Goal: Information Seeking & Learning: Learn about a topic

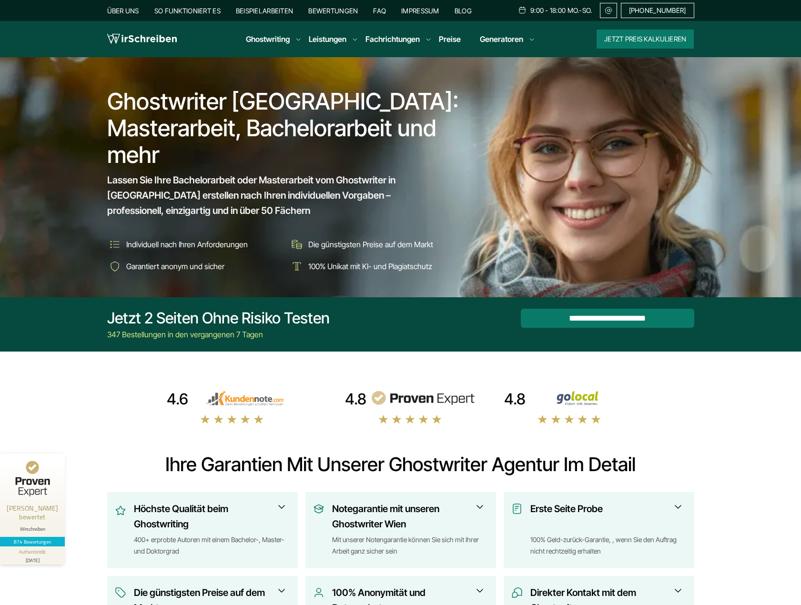
click at [131, 12] on link "Über uns" at bounding box center [123, 11] width 32 height 8
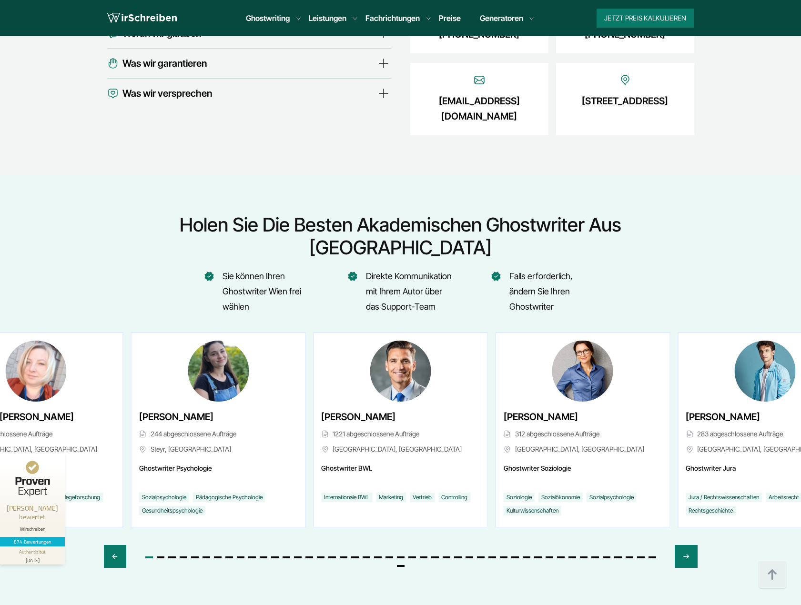
scroll to position [3407, 0]
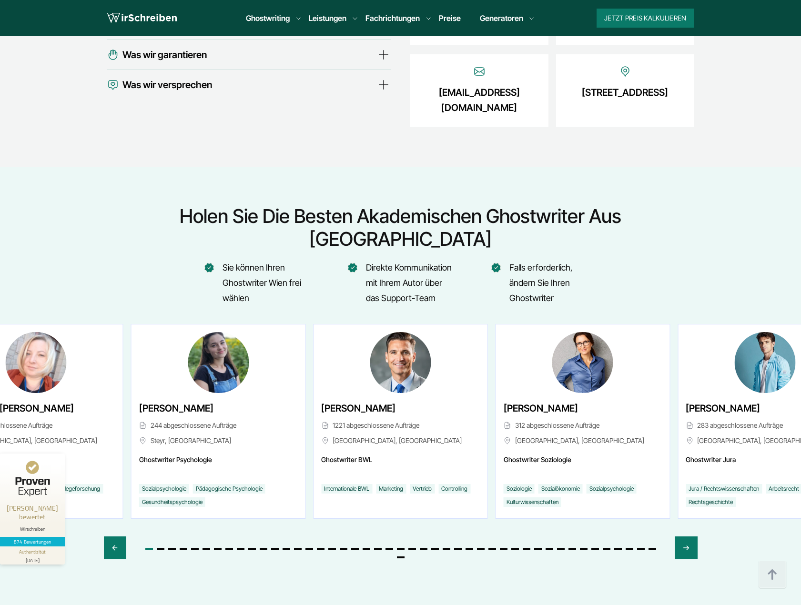
click at [150, 548] on span "Go to slide 1" at bounding box center [149, 549] width 8 height 2
click at [683, 536] on icon "Next slide" at bounding box center [686, 547] width 8 height 23
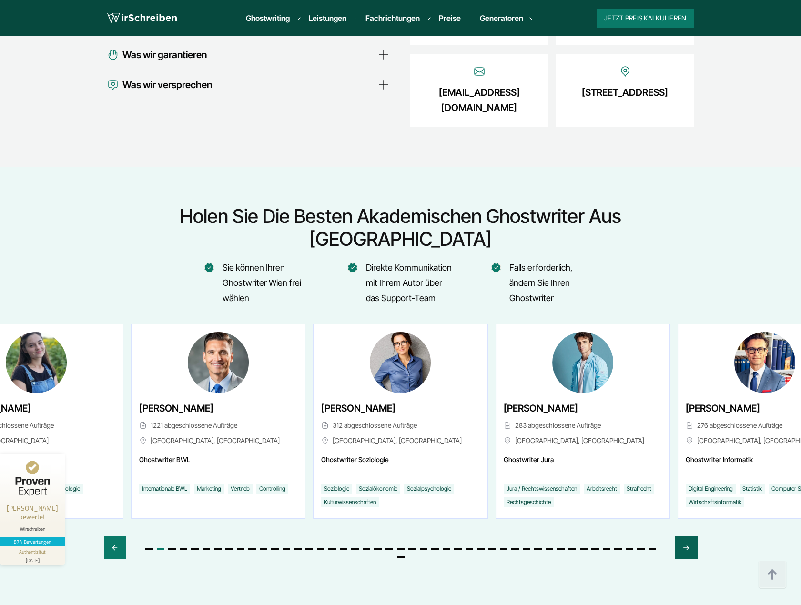
click at [683, 536] on icon "Next slide" at bounding box center [686, 547] width 8 height 23
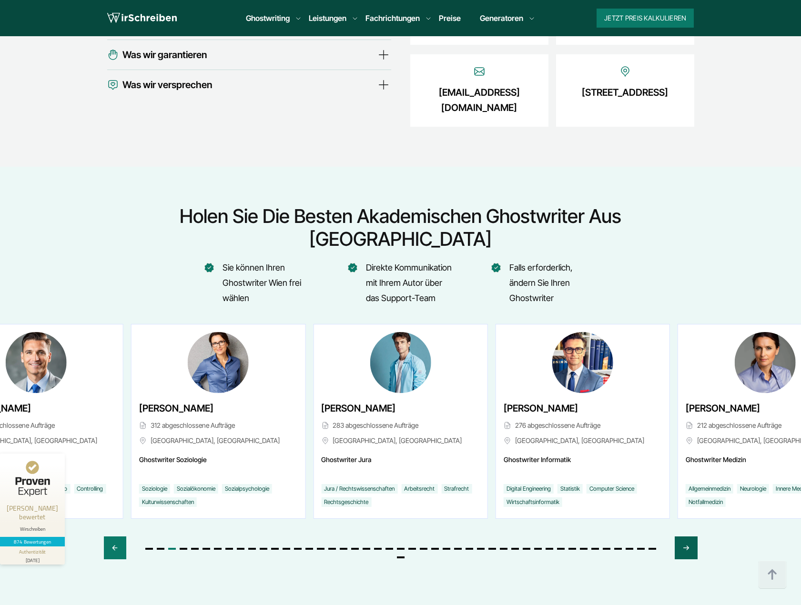
click at [683, 536] on icon "Next slide" at bounding box center [686, 547] width 8 height 23
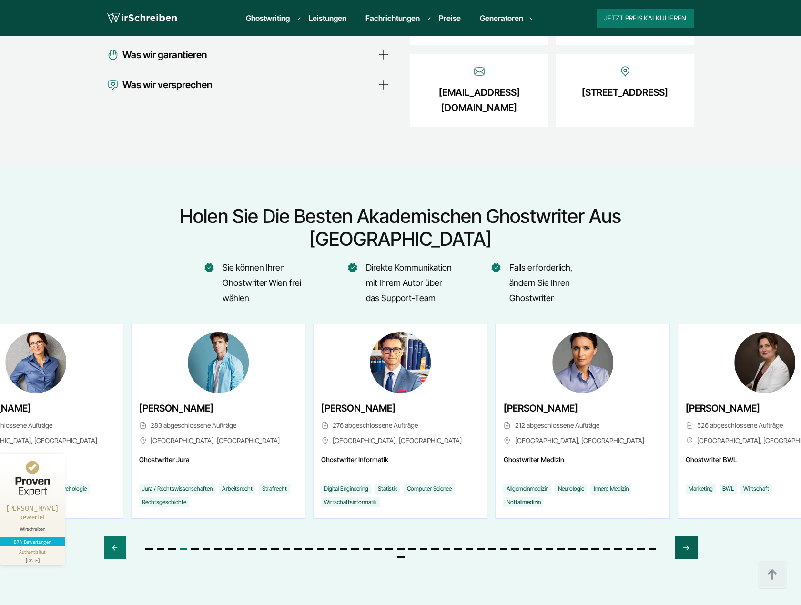
click at [683, 536] on icon "Next slide" at bounding box center [686, 547] width 8 height 23
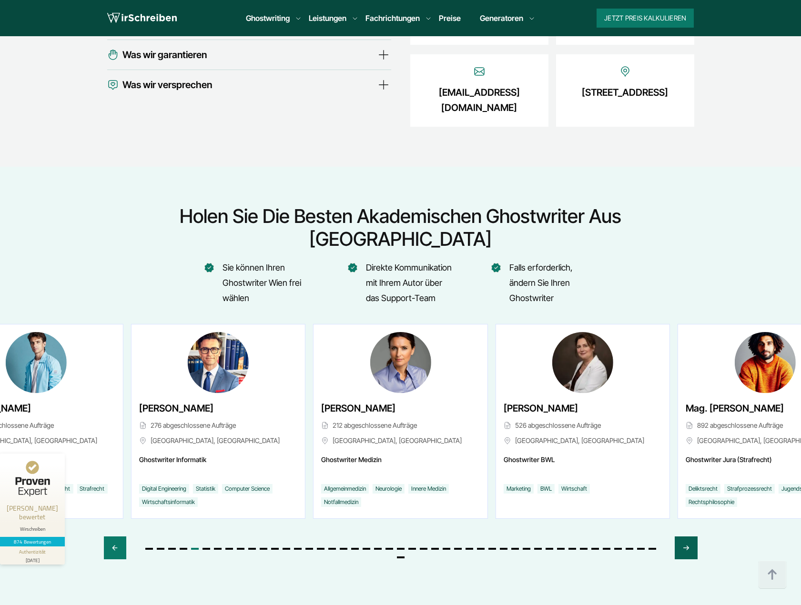
click at [683, 536] on icon "Next slide" at bounding box center [686, 547] width 8 height 23
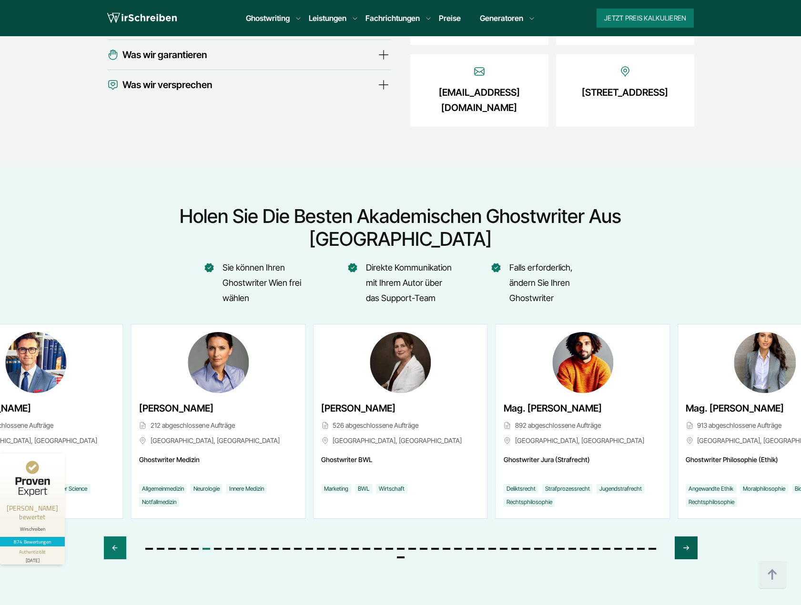
click at [683, 536] on icon "Next slide" at bounding box center [686, 547] width 8 height 23
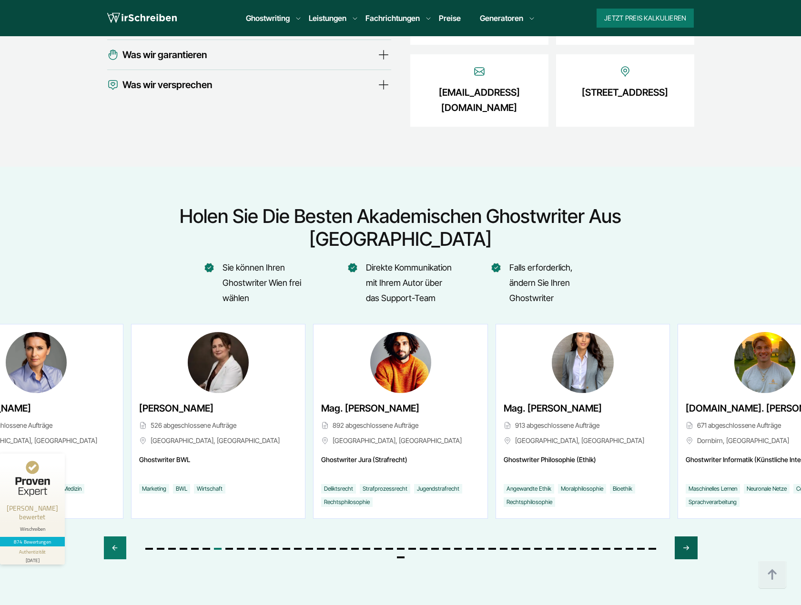
click at [683, 536] on icon "Next slide" at bounding box center [686, 547] width 8 height 23
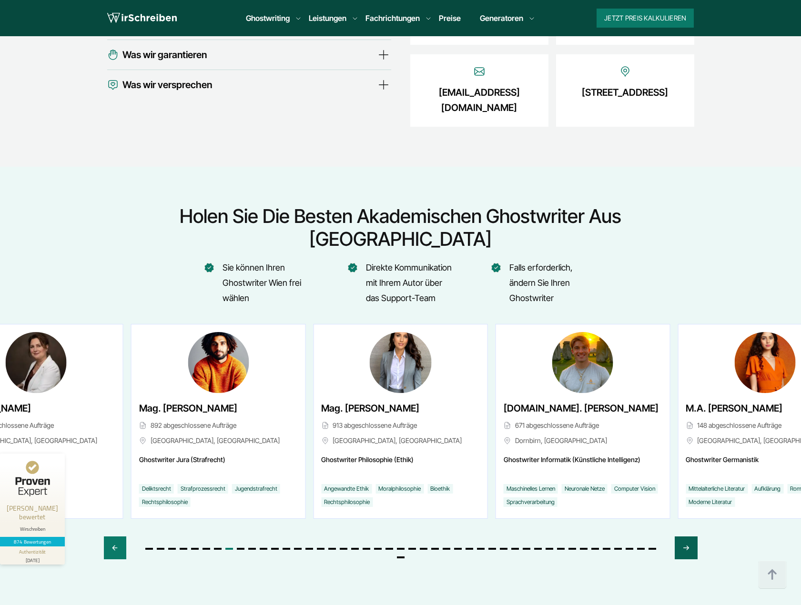
click at [683, 536] on icon "Next slide" at bounding box center [686, 547] width 8 height 23
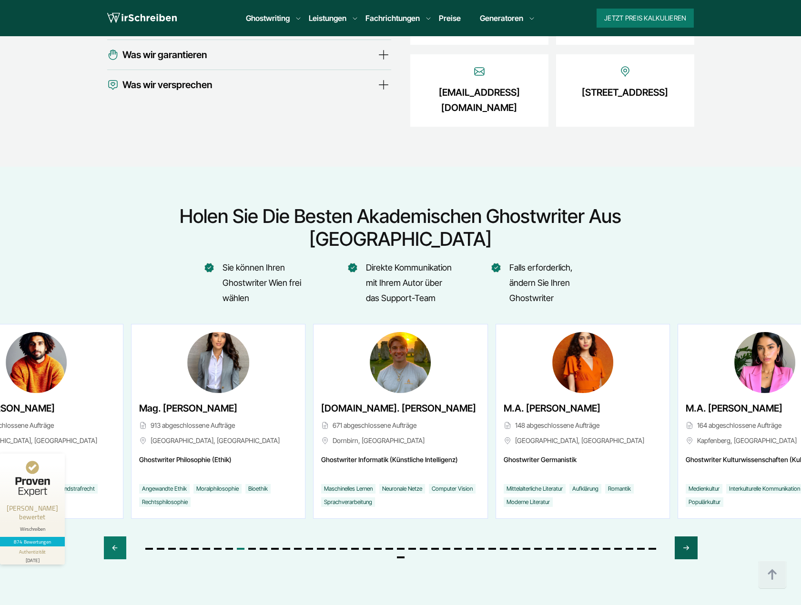
click at [683, 536] on icon "Next slide" at bounding box center [686, 547] width 8 height 23
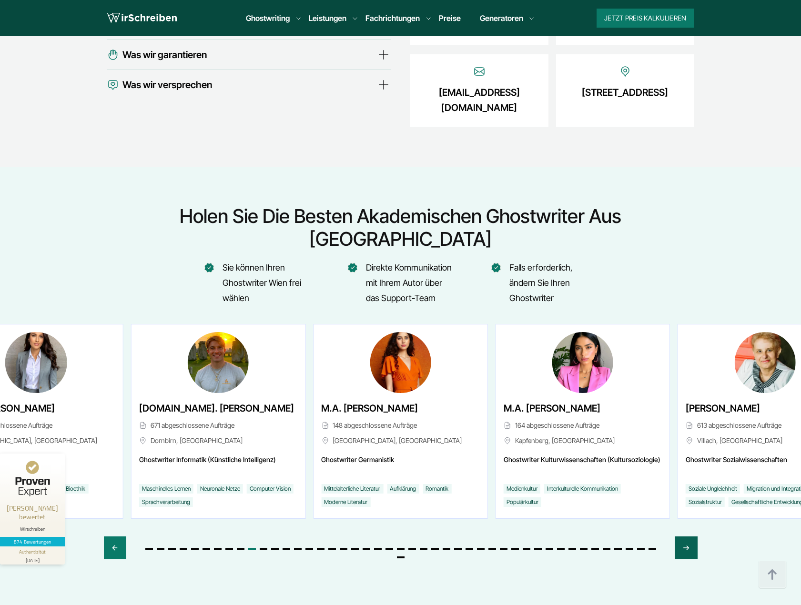
click at [683, 536] on icon "Next slide" at bounding box center [686, 547] width 8 height 23
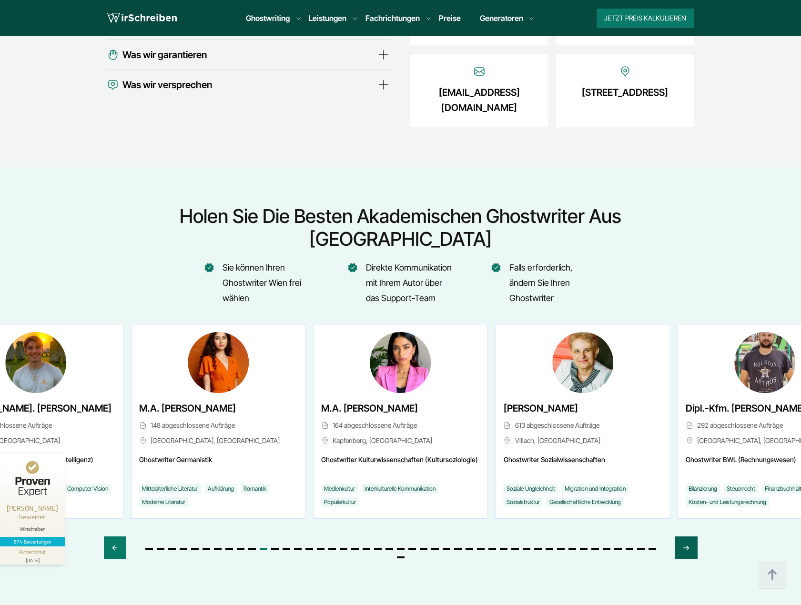
click at [683, 536] on icon "Next slide" at bounding box center [686, 547] width 8 height 23
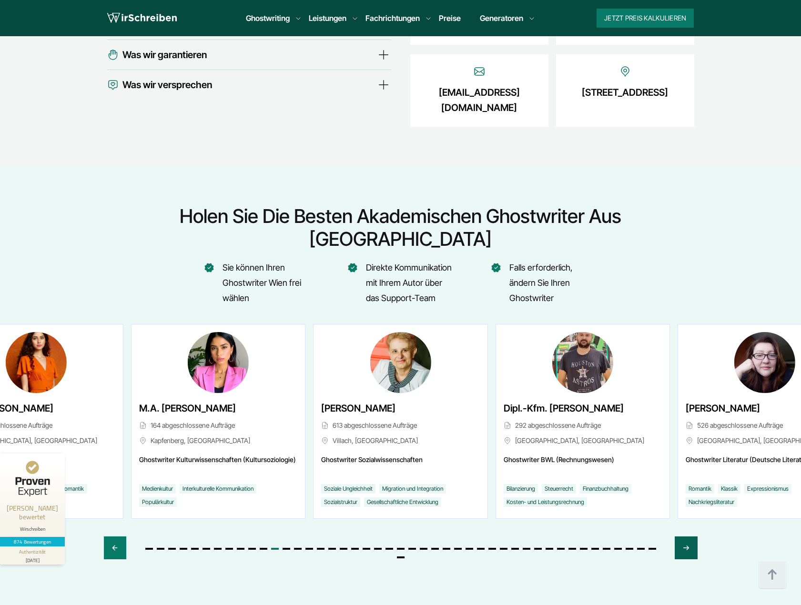
click at [683, 536] on icon "Next slide" at bounding box center [686, 547] width 8 height 23
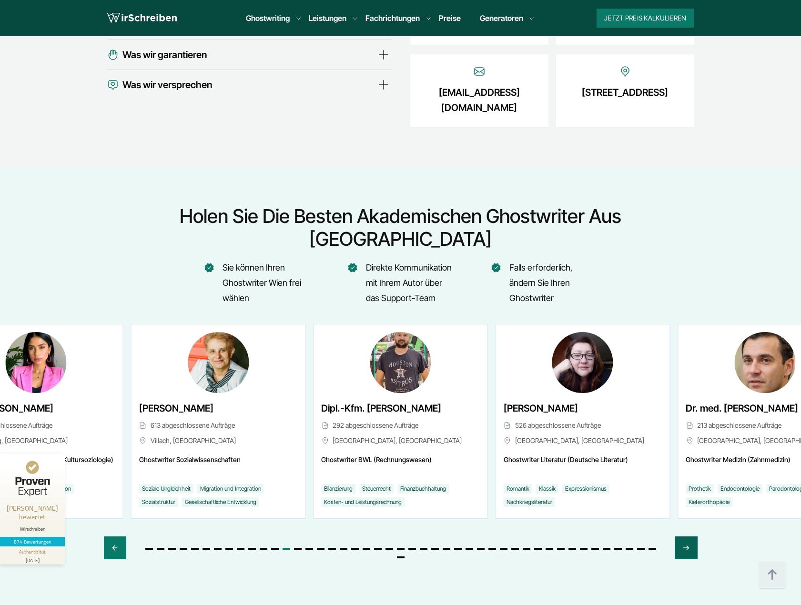
click at [683, 536] on icon "Next slide" at bounding box center [686, 547] width 8 height 23
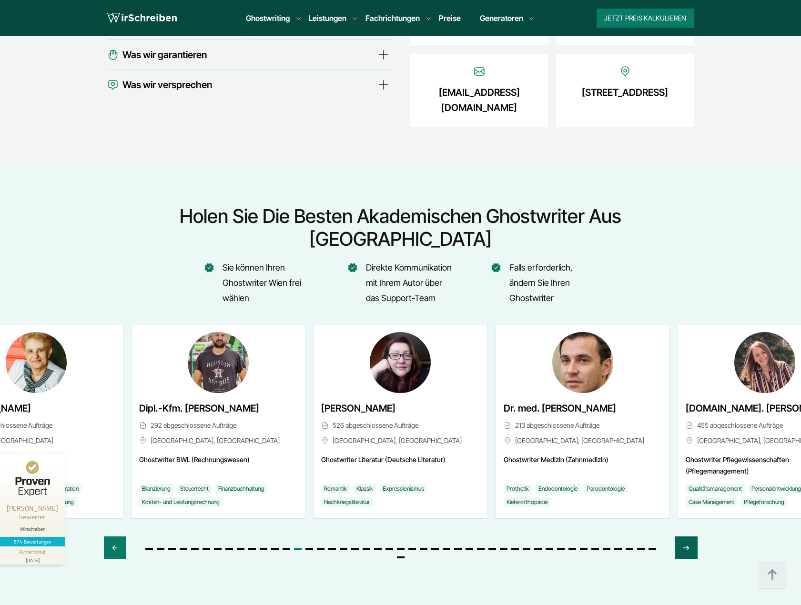
click at [683, 536] on icon "Next slide" at bounding box center [686, 547] width 8 height 23
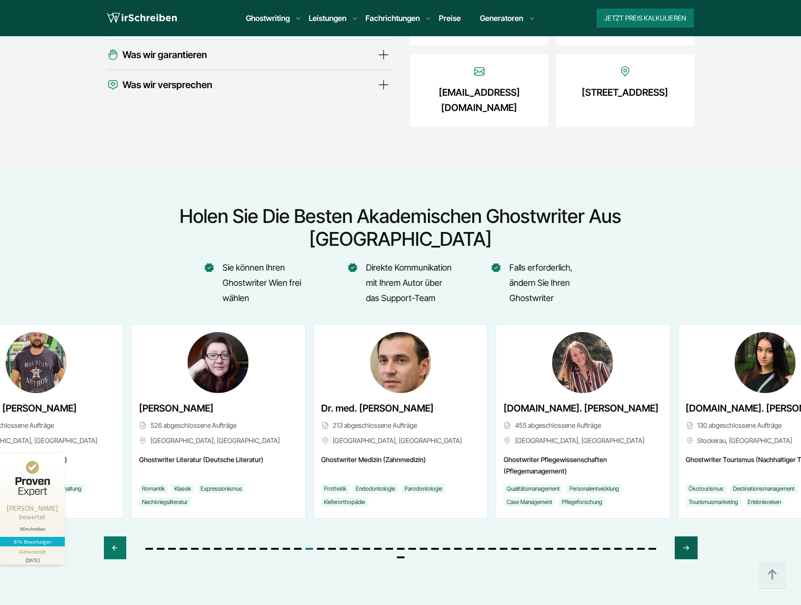
click at [683, 536] on icon "Next slide" at bounding box center [686, 547] width 8 height 23
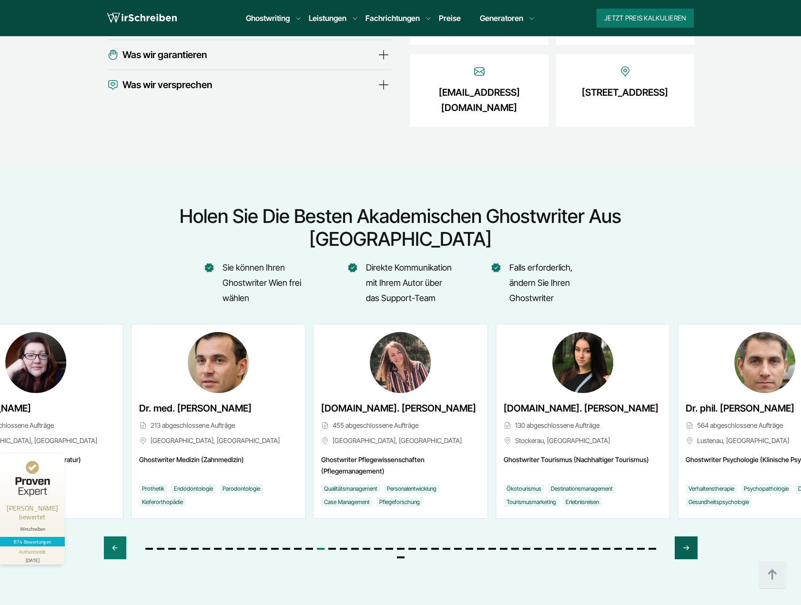
click at [683, 536] on icon "Next slide" at bounding box center [686, 547] width 8 height 23
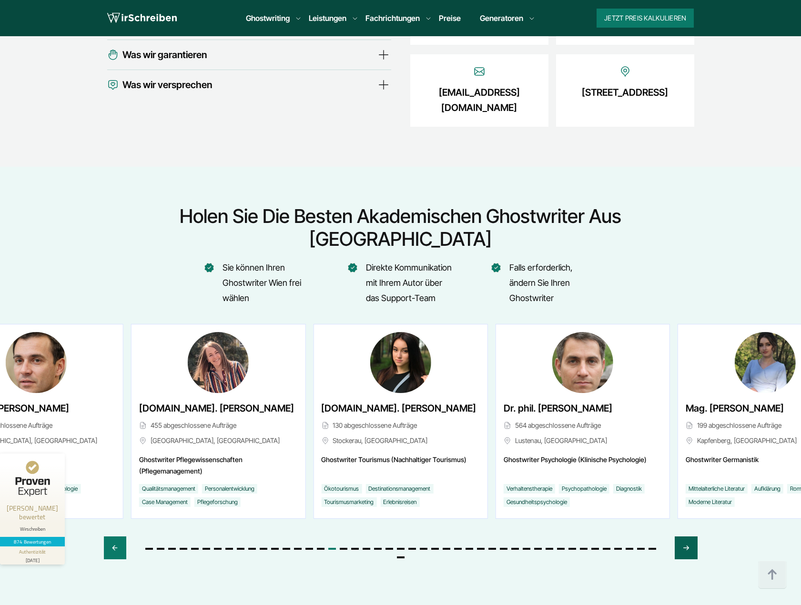
click at [683, 536] on icon "Next slide" at bounding box center [686, 547] width 8 height 23
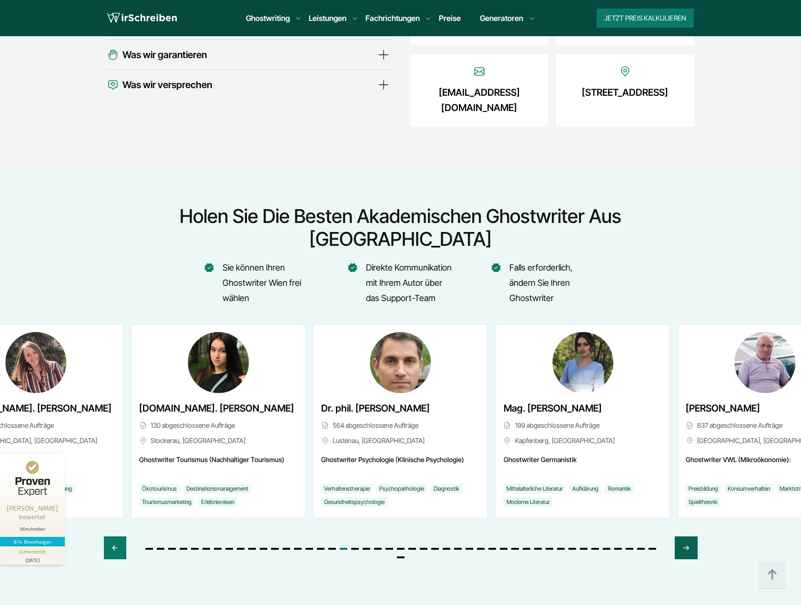
click at [683, 536] on icon "Next slide" at bounding box center [686, 547] width 8 height 23
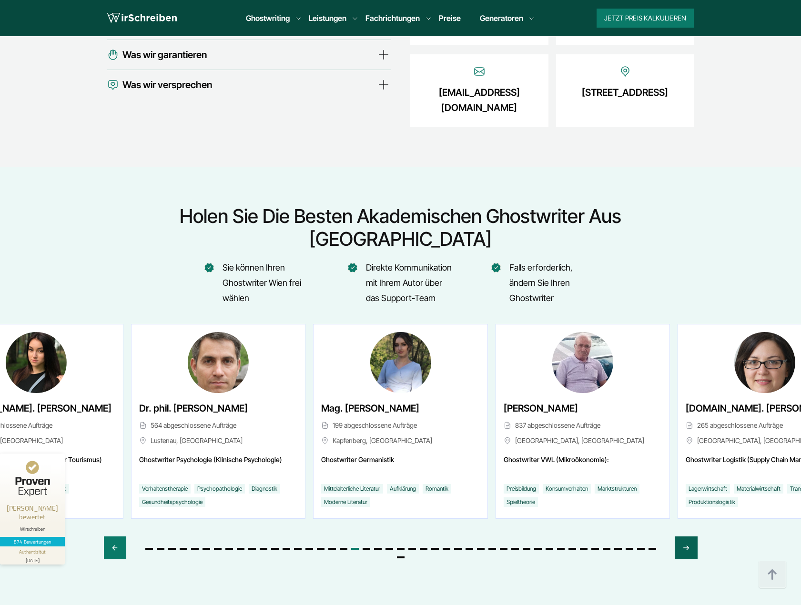
click at [683, 536] on icon "Next slide" at bounding box center [686, 547] width 8 height 23
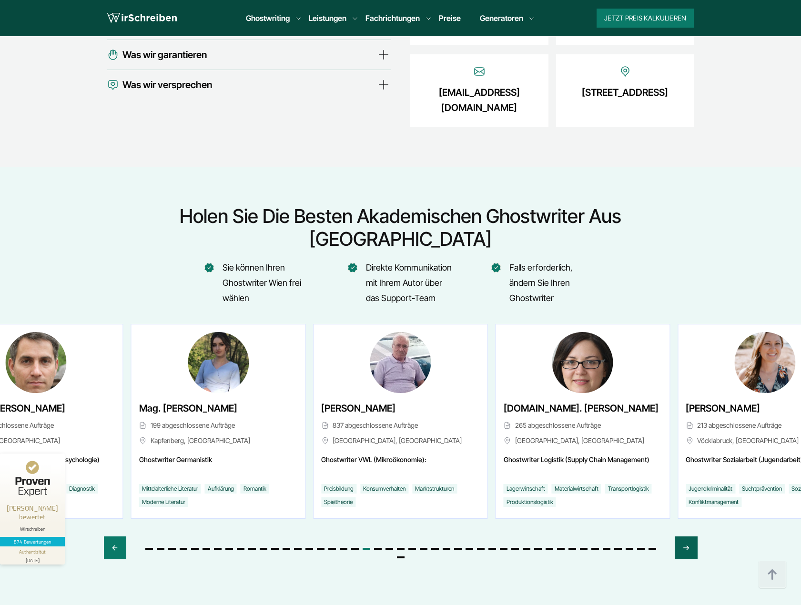
click at [683, 536] on icon "Next slide" at bounding box center [686, 547] width 8 height 23
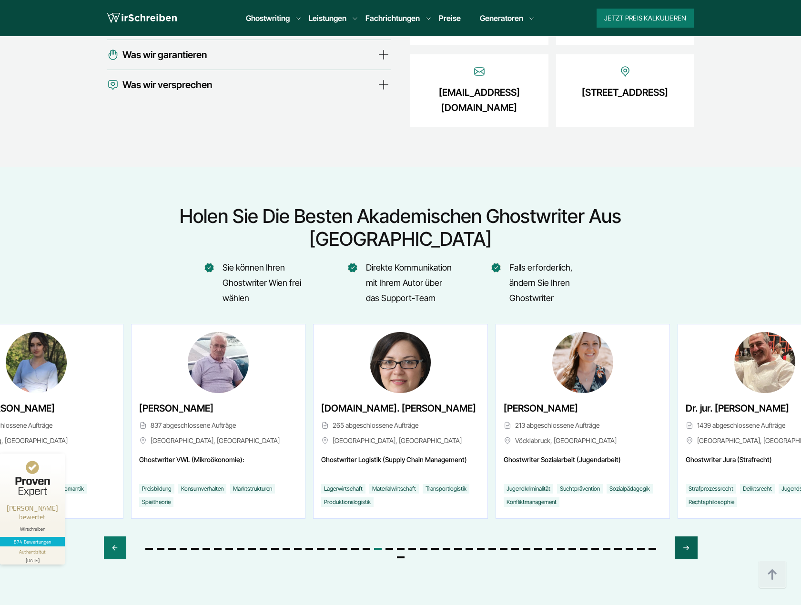
click at [683, 536] on icon "Next slide" at bounding box center [686, 547] width 8 height 23
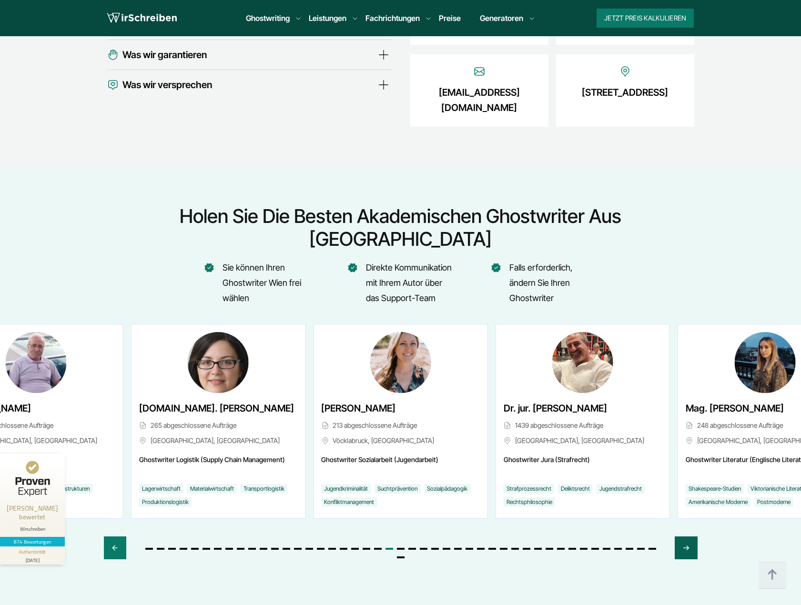
click at [683, 536] on icon "Next slide" at bounding box center [686, 547] width 8 height 23
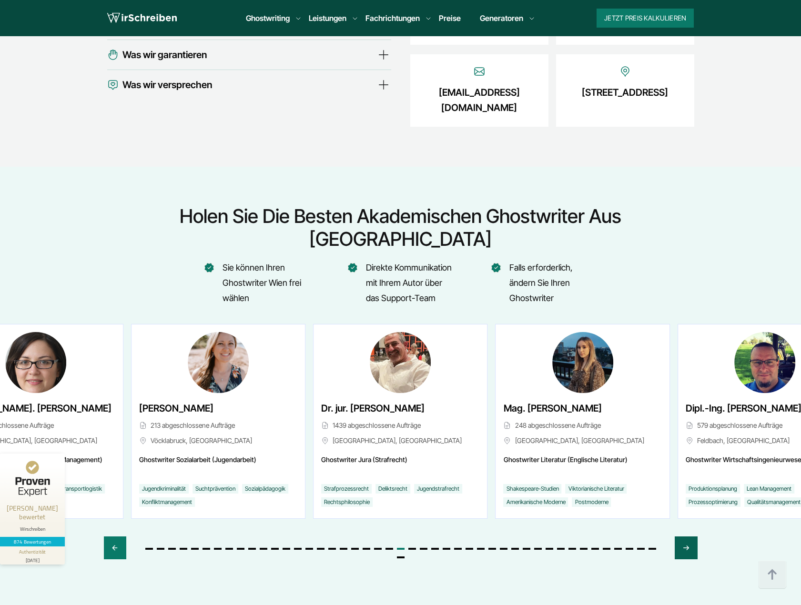
click at [683, 536] on icon "Next slide" at bounding box center [686, 547] width 8 height 23
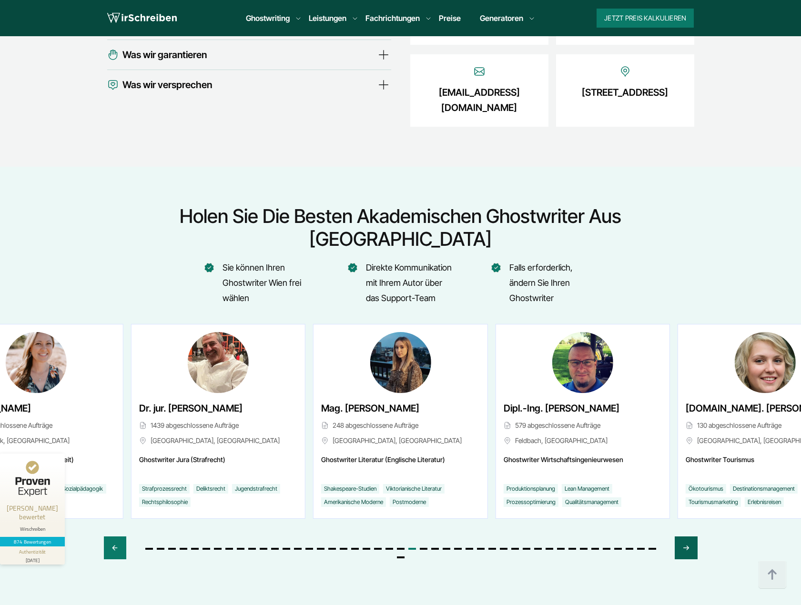
click at [683, 536] on icon "Next slide" at bounding box center [686, 547] width 8 height 23
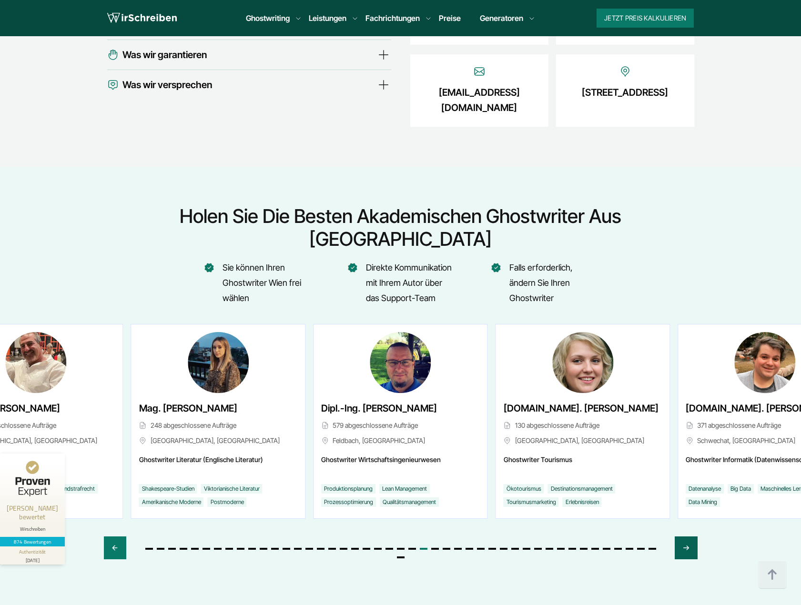
click at [683, 536] on icon "Next slide" at bounding box center [686, 547] width 8 height 23
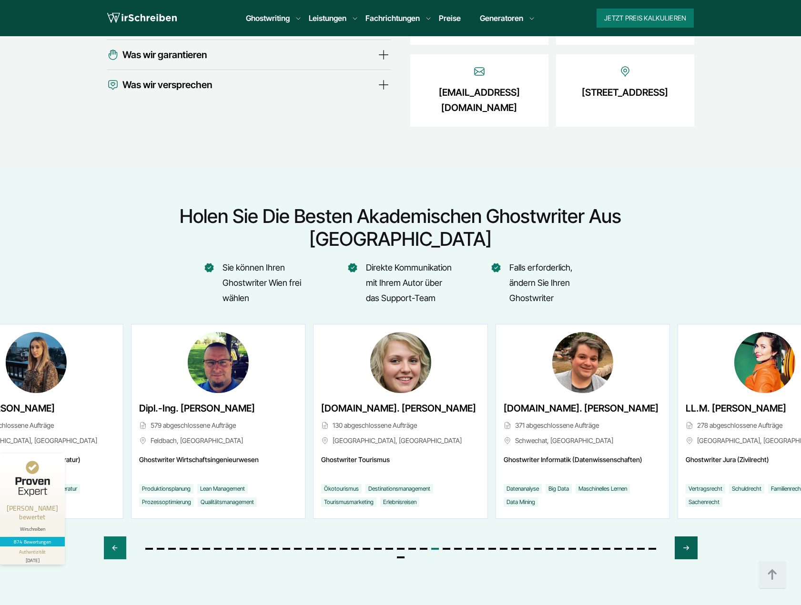
click at [683, 536] on icon "Next slide" at bounding box center [686, 547] width 8 height 23
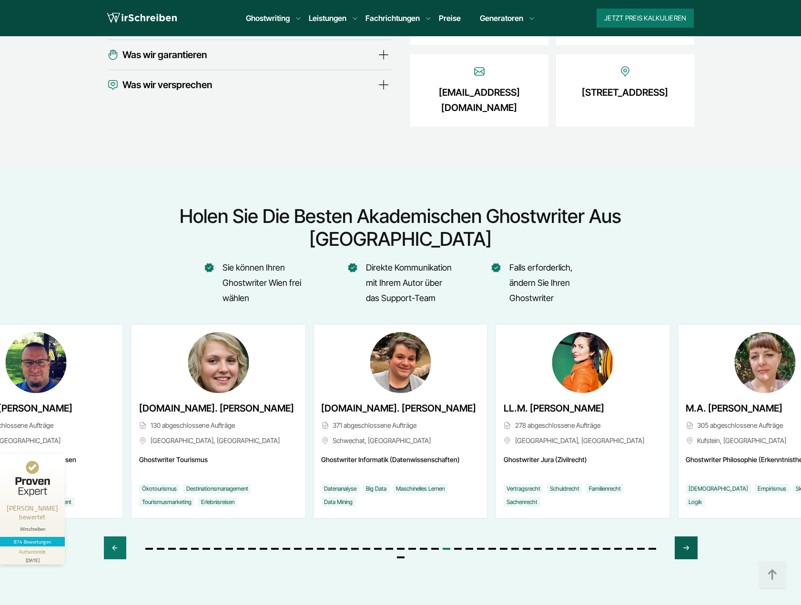
click at [683, 536] on icon "Next slide" at bounding box center [686, 547] width 8 height 23
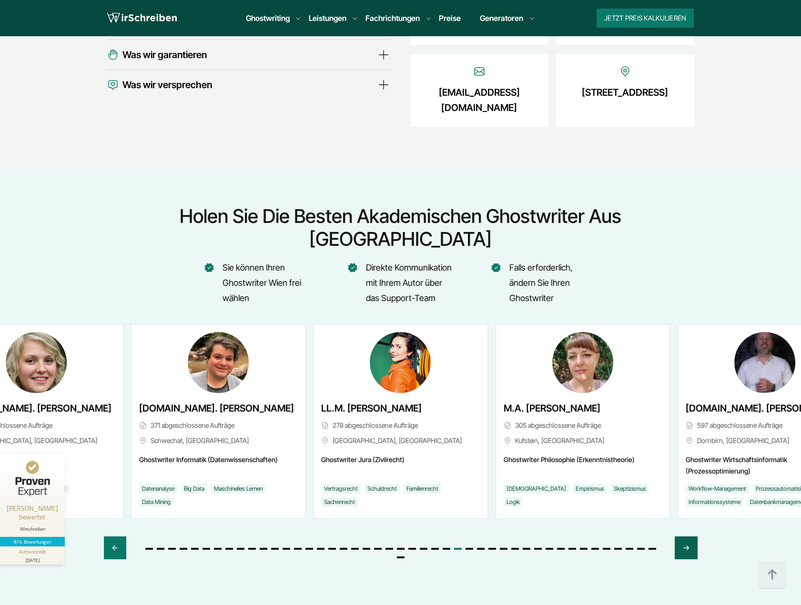
click at [683, 536] on icon "Next slide" at bounding box center [686, 547] width 8 height 23
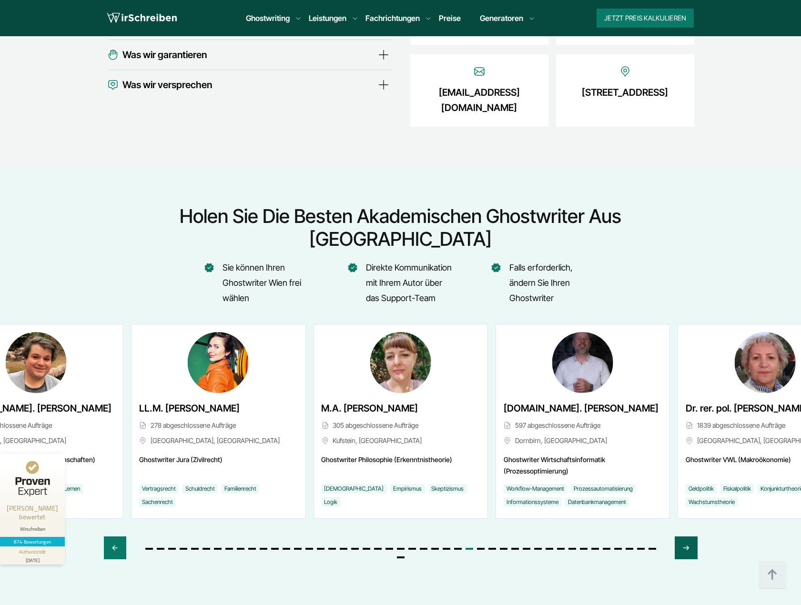
click at [683, 536] on icon "Next slide" at bounding box center [686, 547] width 8 height 23
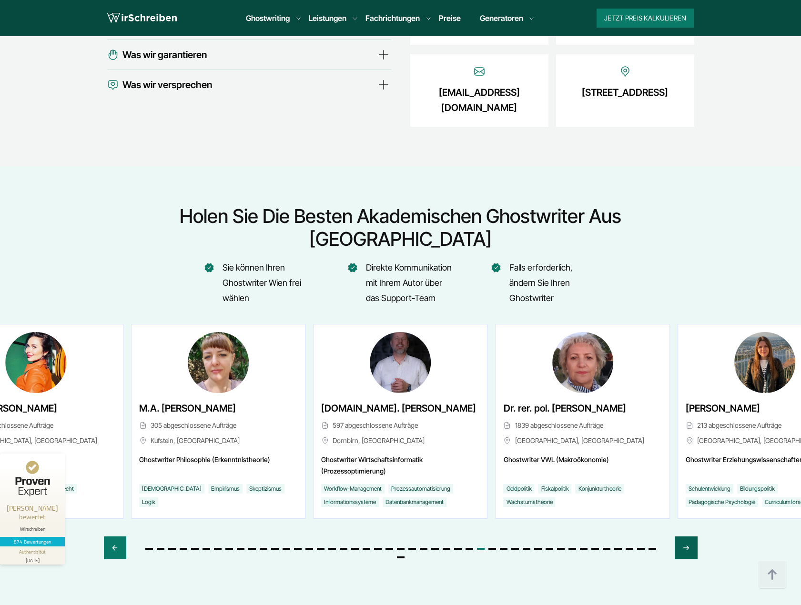
click at [683, 536] on icon "Next slide" at bounding box center [686, 547] width 8 height 23
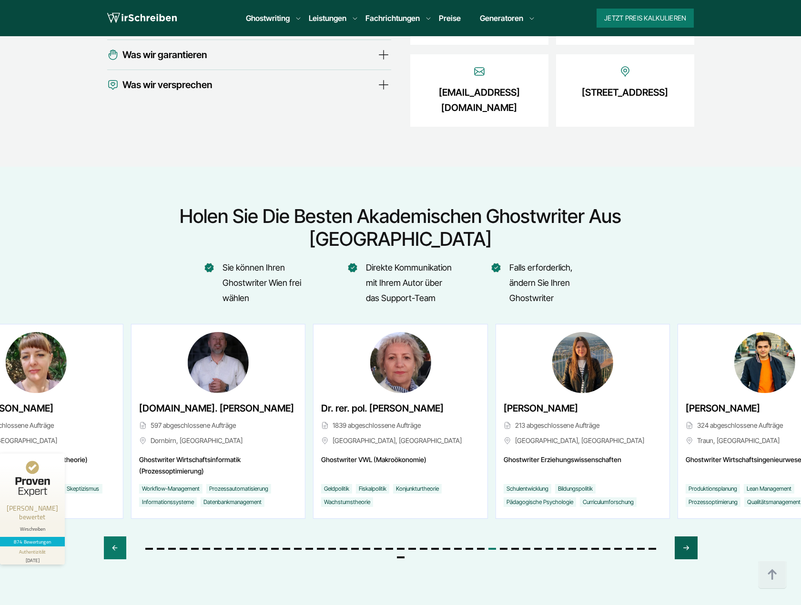
click at [683, 536] on icon "Next slide" at bounding box center [686, 547] width 8 height 23
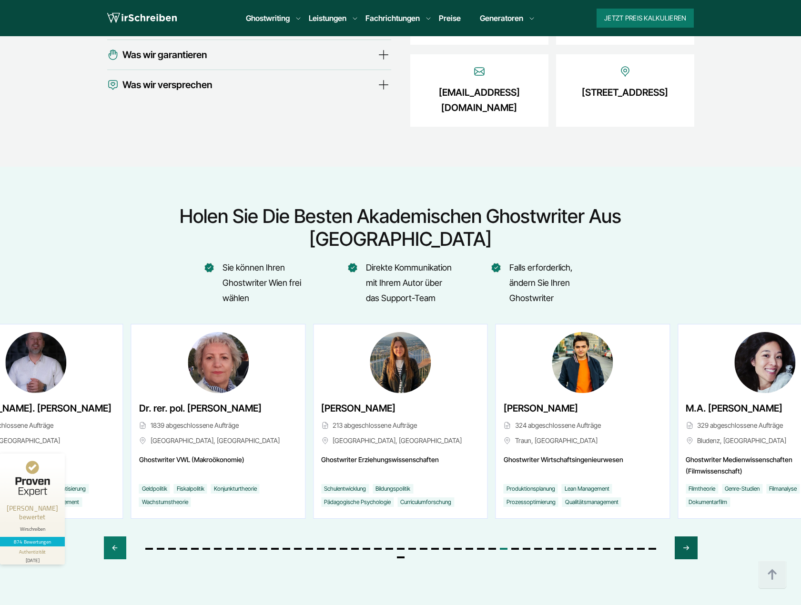
click at [683, 536] on icon "Next slide" at bounding box center [686, 547] width 8 height 23
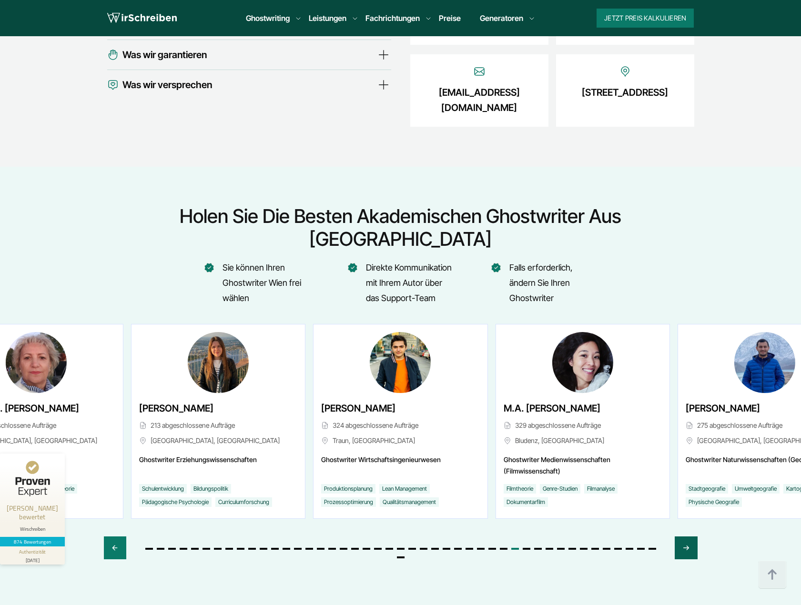
click at [683, 536] on icon "Next slide" at bounding box center [686, 547] width 8 height 23
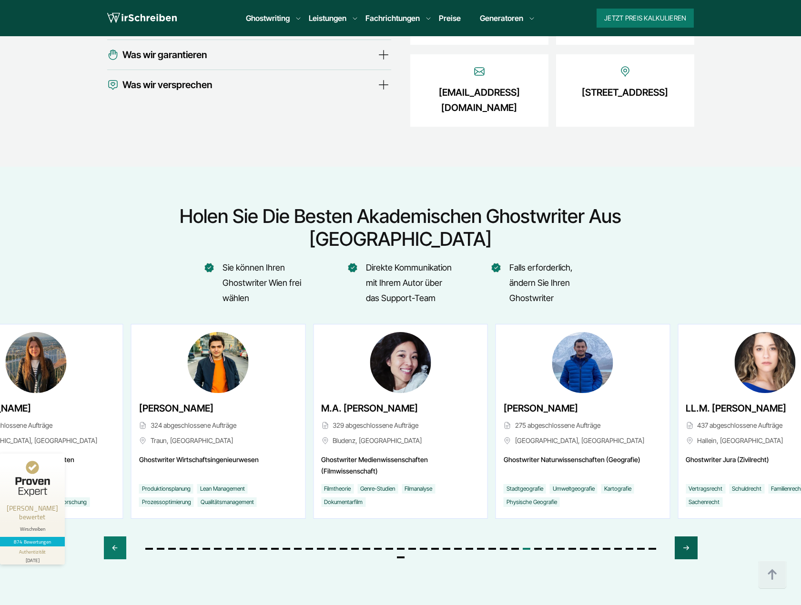
click at [683, 536] on icon "Next slide" at bounding box center [686, 547] width 8 height 23
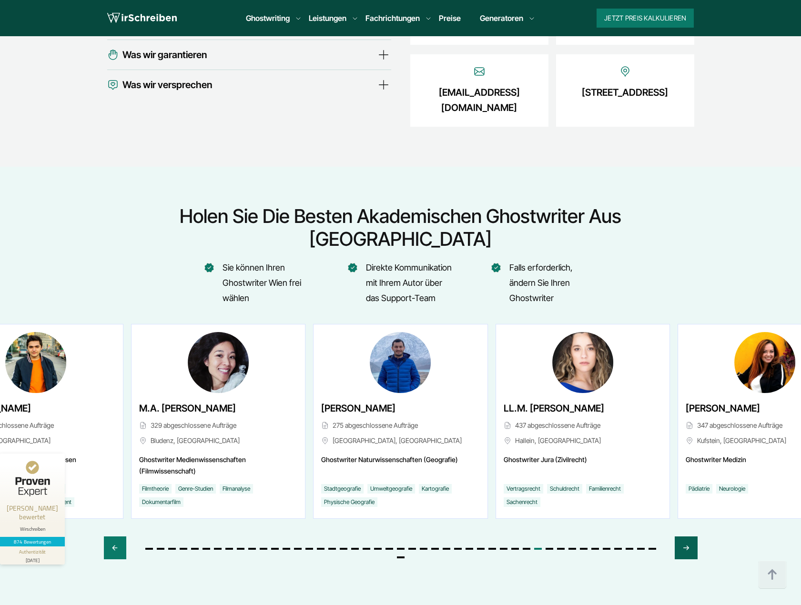
click at [683, 536] on icon "Next slide" at bounding box center [686, 547] width 8 height 23
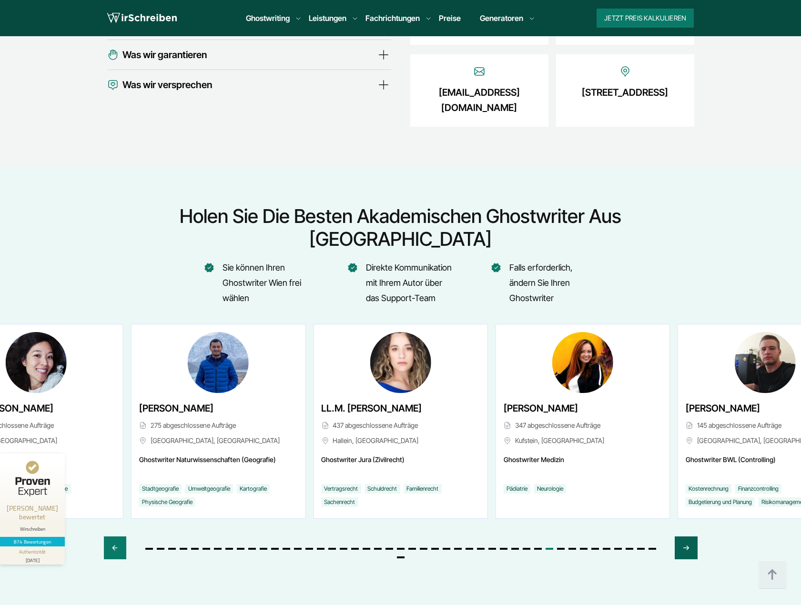
click at [683, 536] on icon "Next slide" at bounding box center [686, 547] width 8 height 23
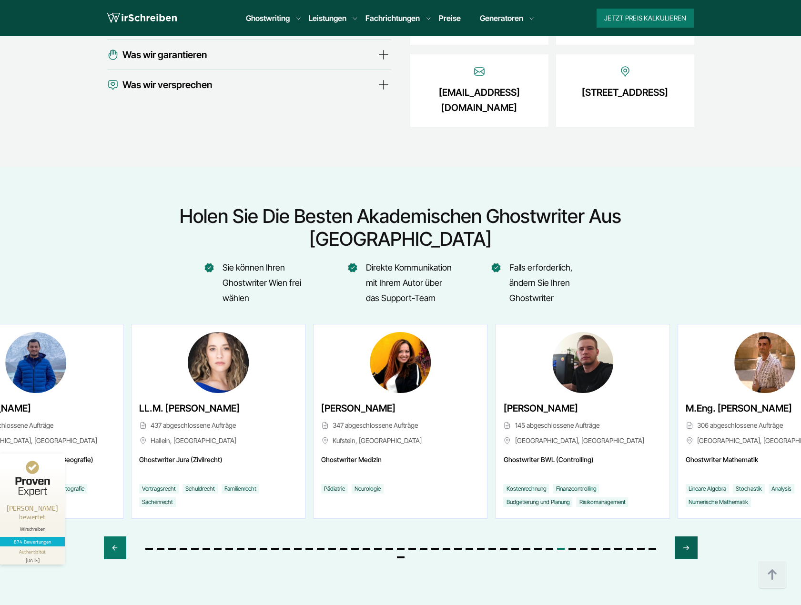
click at [683, 536] on icon "Next slide" at bounding box center [686, 547] width 8 height 23
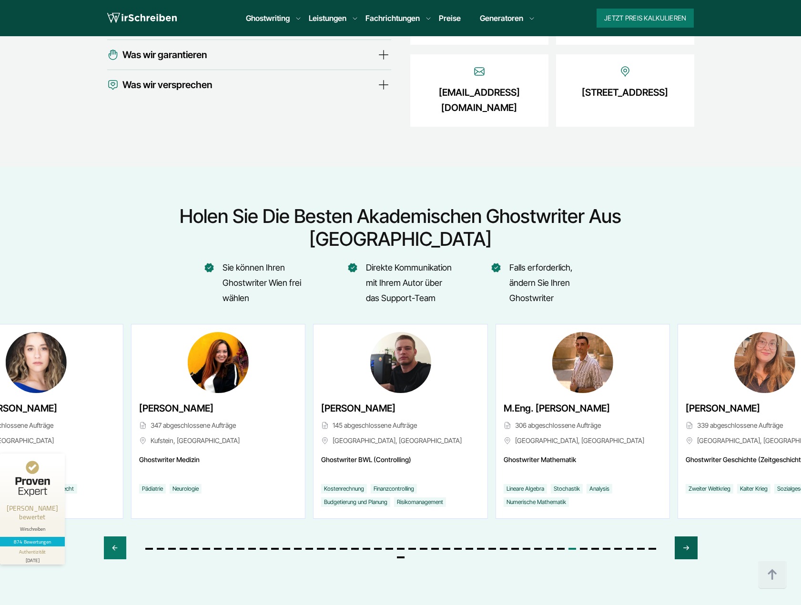
click at [683, 536] on icon "Next slide" at bounding box center [686, 547] width 8 height 23
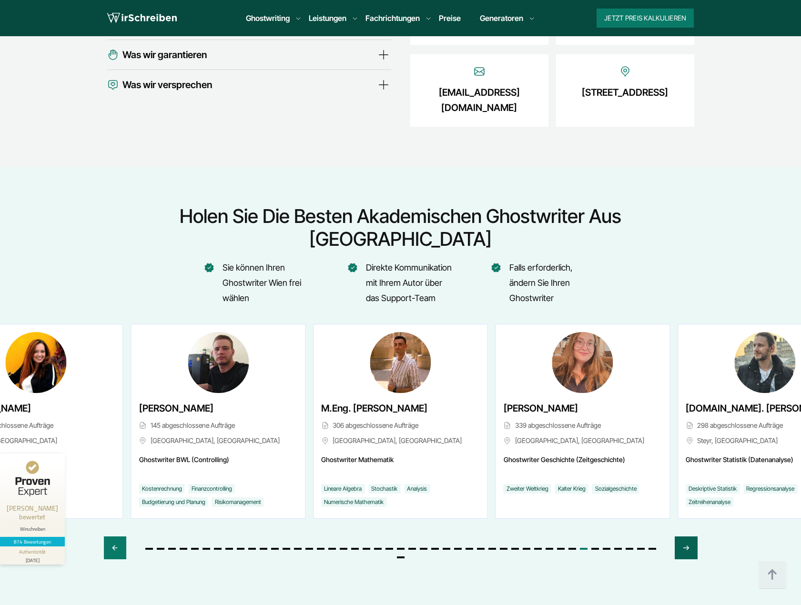
click at [683, 536] on icon "Next slide" at bounding box center [686, 547] width 8 height 23
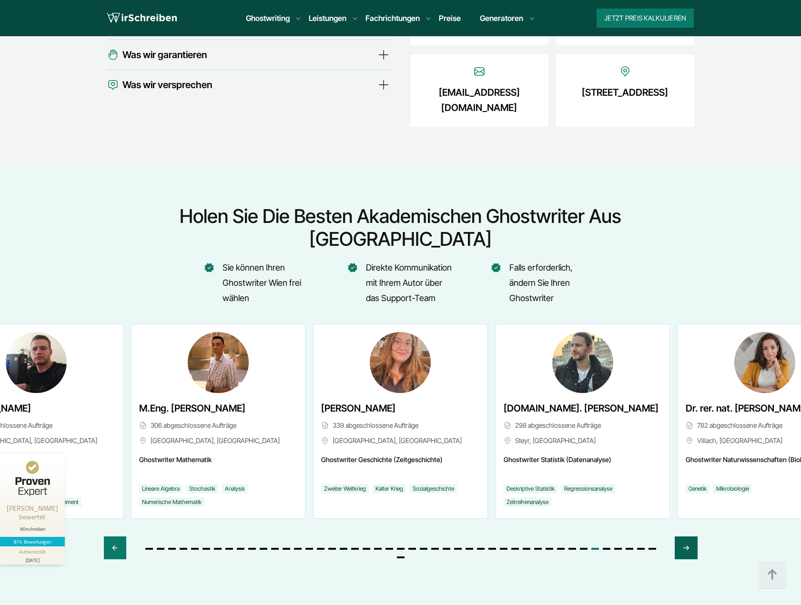
click at [683, 536] on icon "Next slide" at bounding box center [686, 547] width 8 height 23
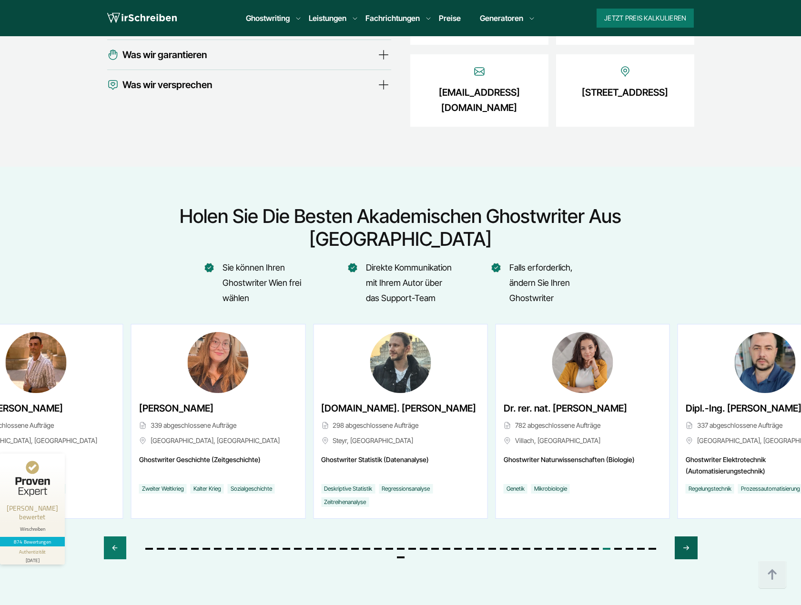
click at [683, 536] on icon "Next slide" at bounding box center [686, 547] width 8 height 23
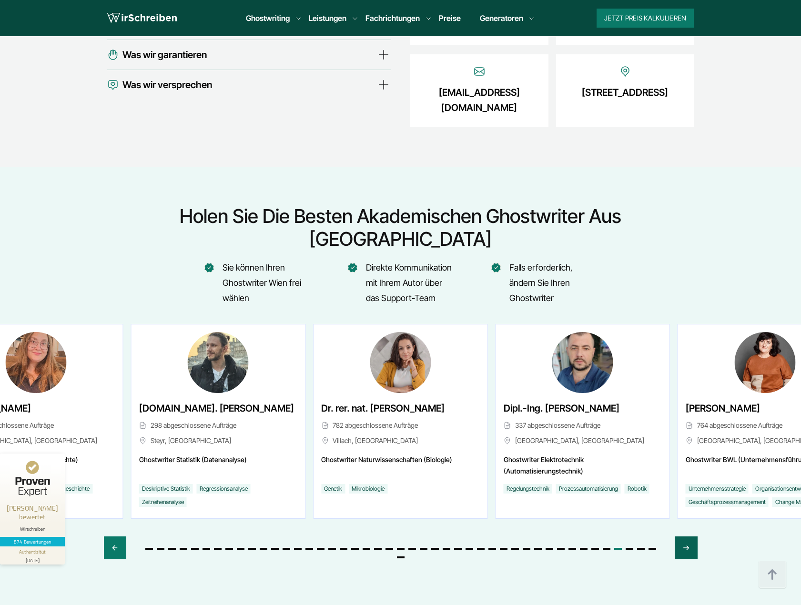
click at [683, 536] on icon "Next slide" at bounding box center [686, 547] width 8 height 23
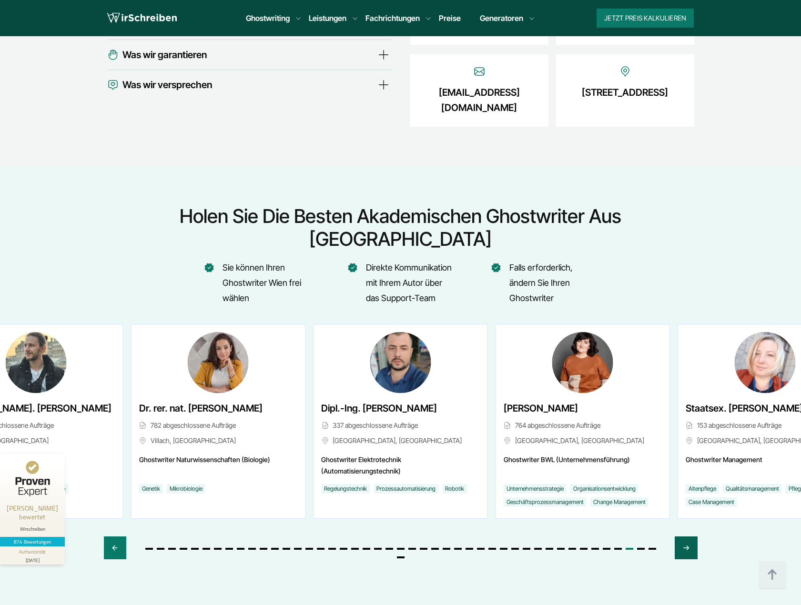
click at [683, 536] on icon "Next slide" at bounding box center [686, 547] width 8 height 23
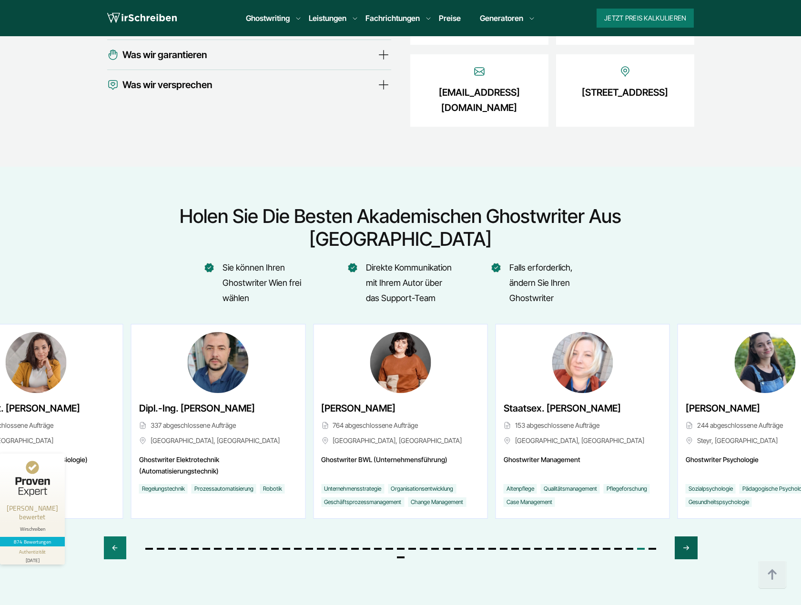
click at [683, 536] on icon "Next slide" at bounding box center [686, 547] width 8 height 23
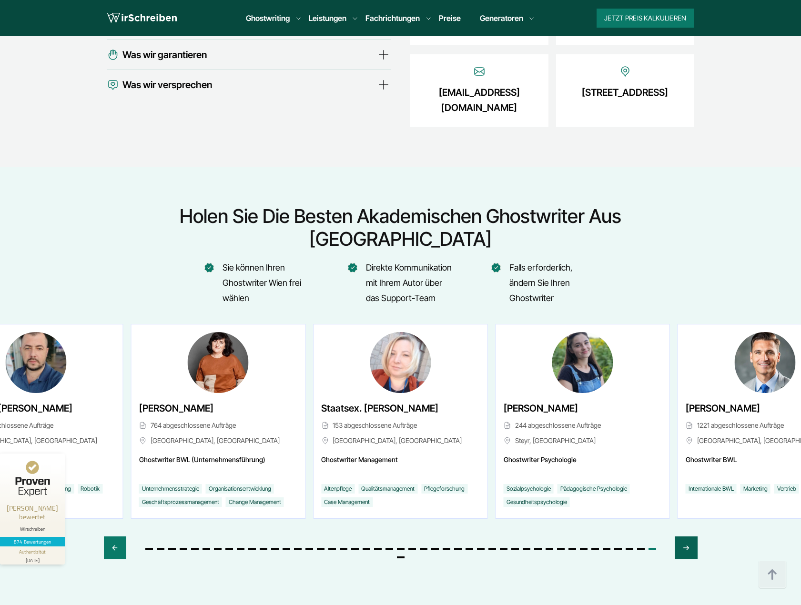
click at [683, 536] on icon "Next slide" at bounding box center [686, 547] width 8 height 23
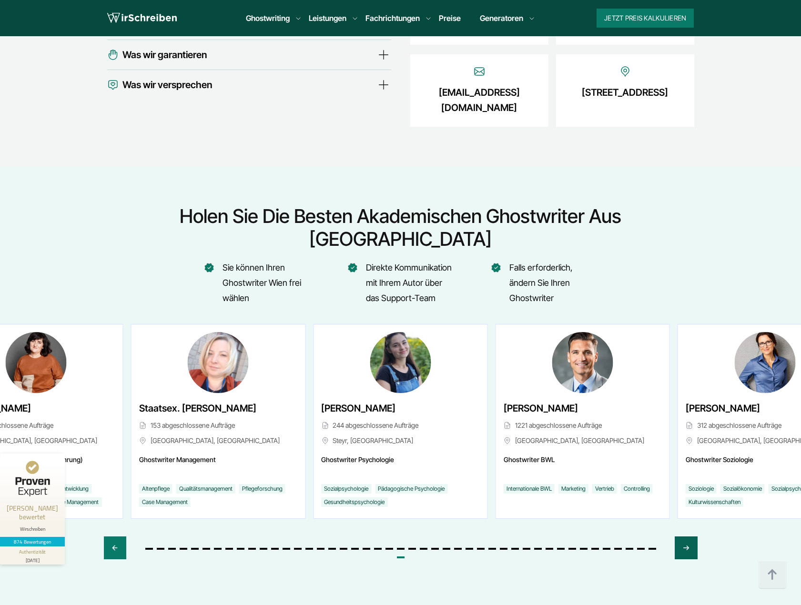
click at [683, 536] on icon "Next slide" at bounding box center [686, 547] width 8 height 23
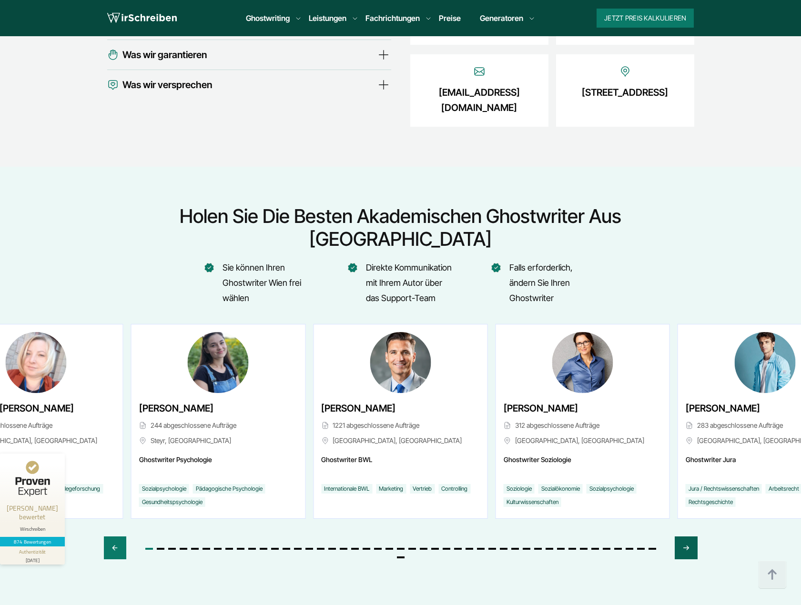
click at [683, 536] on icon "Next slide" at bounding box center [686, 547] width 8 height 23
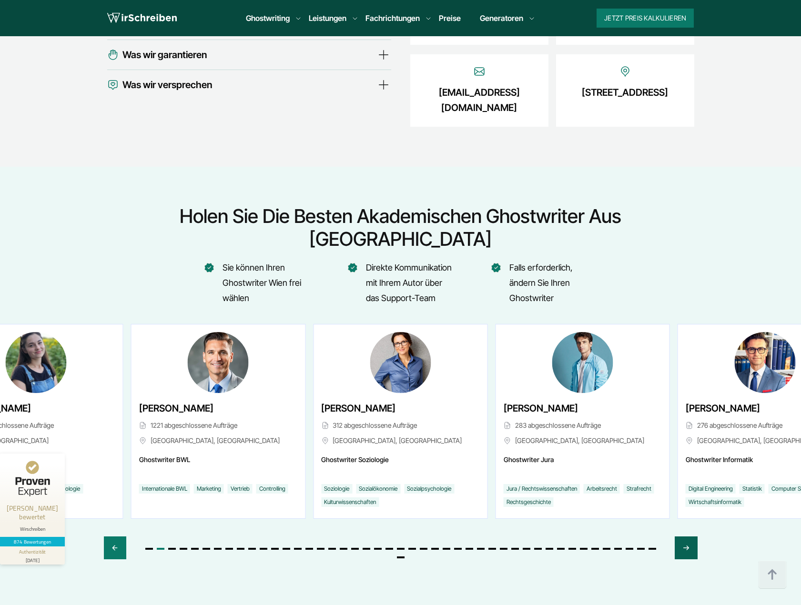
click at [687, 536] on icon "Next slide" at bounding box center [686, 547] width 8 height 23
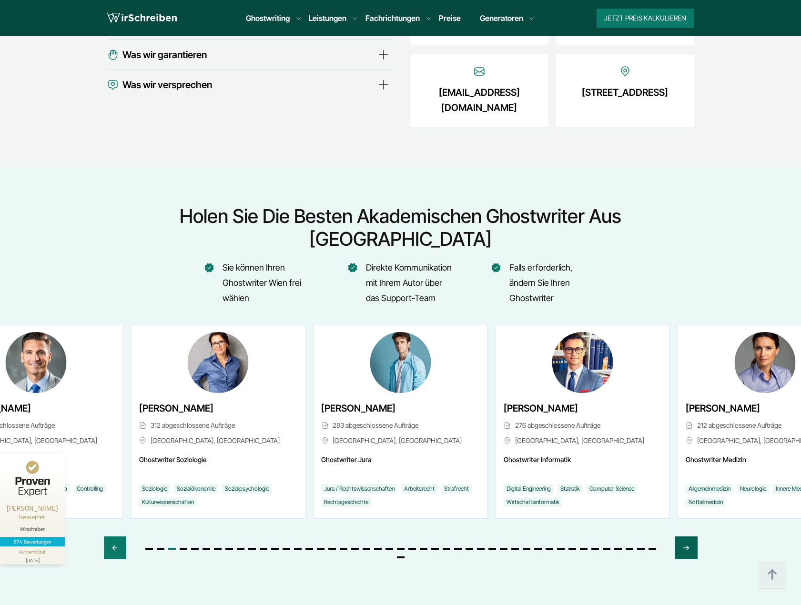
click at [686, 546] on icon "Next slide" at bounding box center [685, 548] width 5 height 4
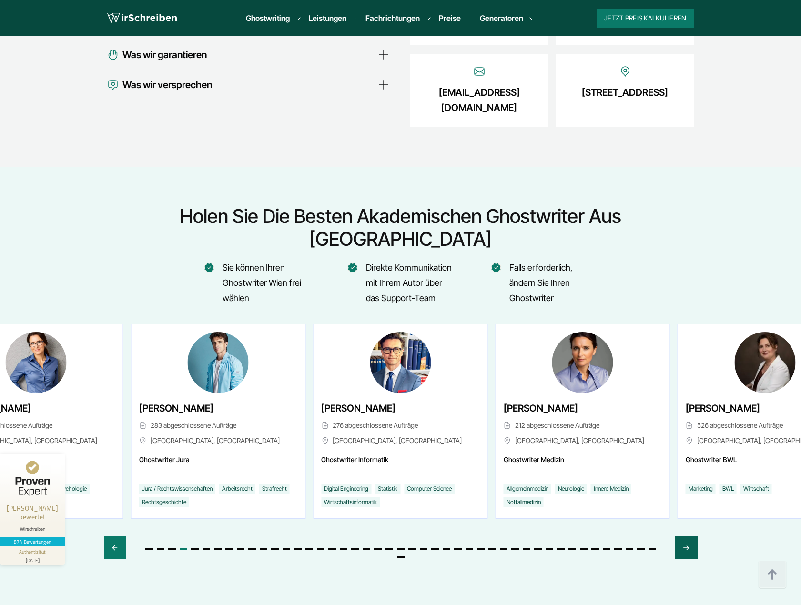
click at [686, 546] on icon "Next slide" at bounding box center [685, 548] width 5 height 4
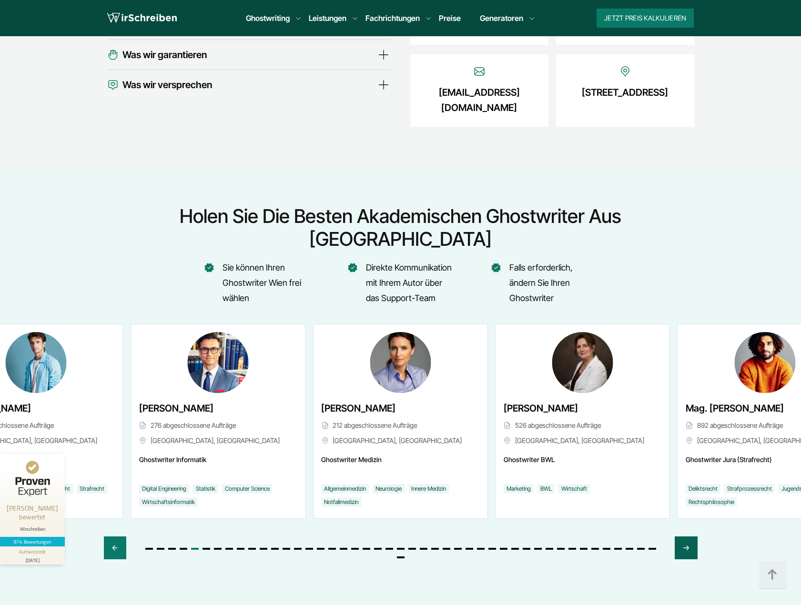
click at [686, 546] on icon "Next slide" at bounding box center [685, 548] width 5 height 4
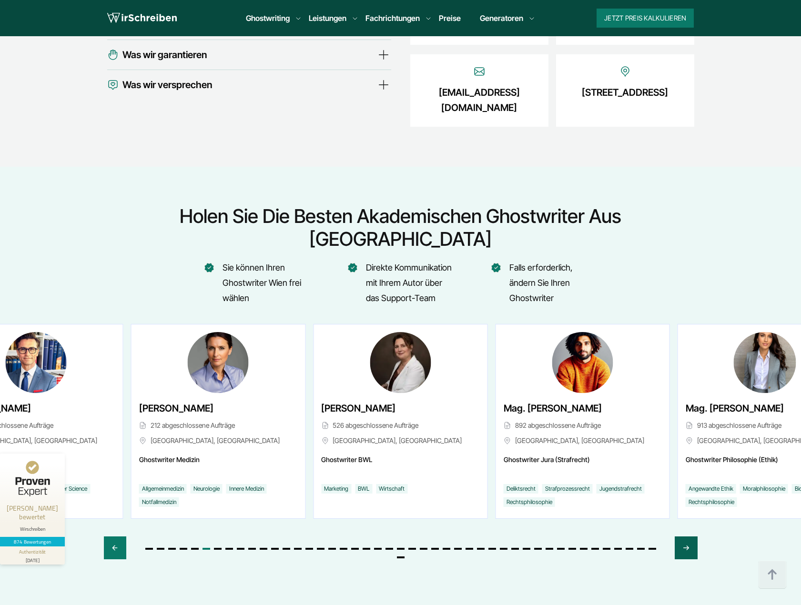
click at [686, 546] on icon "Next slide" at bounding box center [685, 548] width 5 height 4
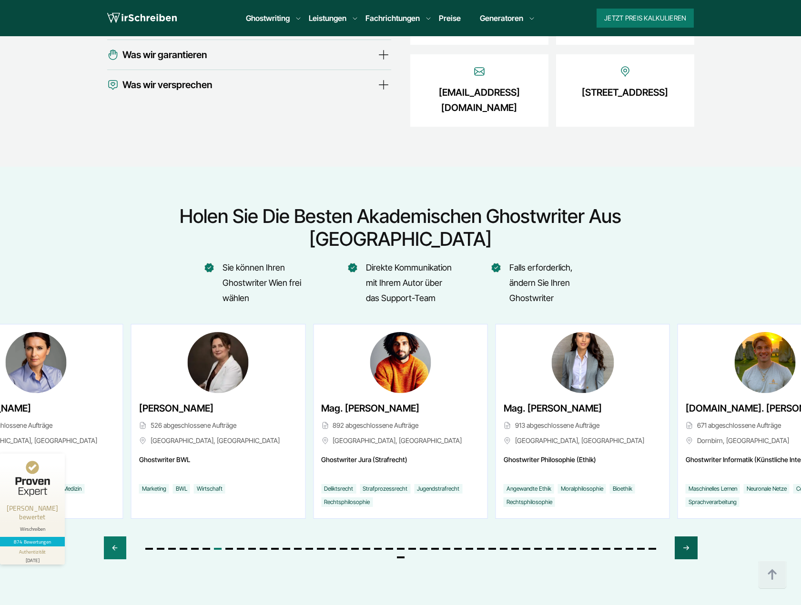
click at [686, 546] on icon "Next slide" at bounding box center [685, 548] width 5 height 4
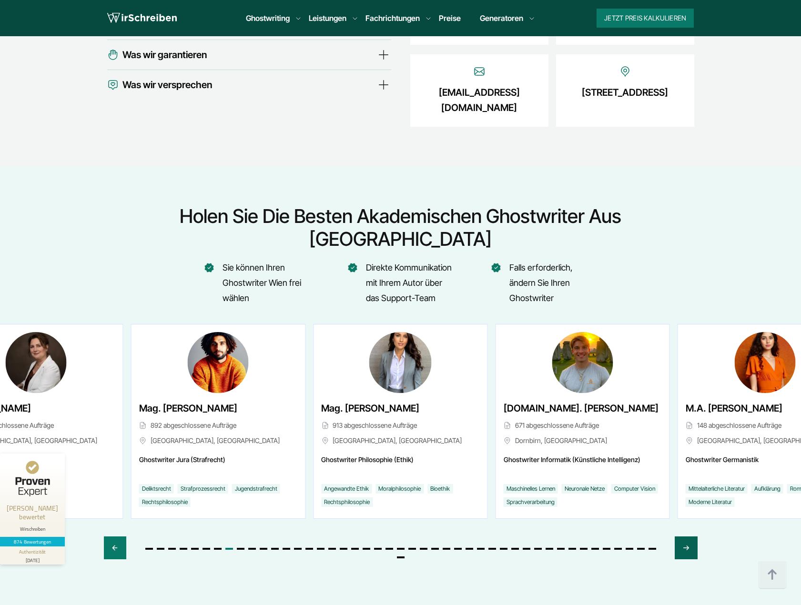
click at [686, 546] on icon "Next slide" at bounding box center [685, 548] width 5 height 4
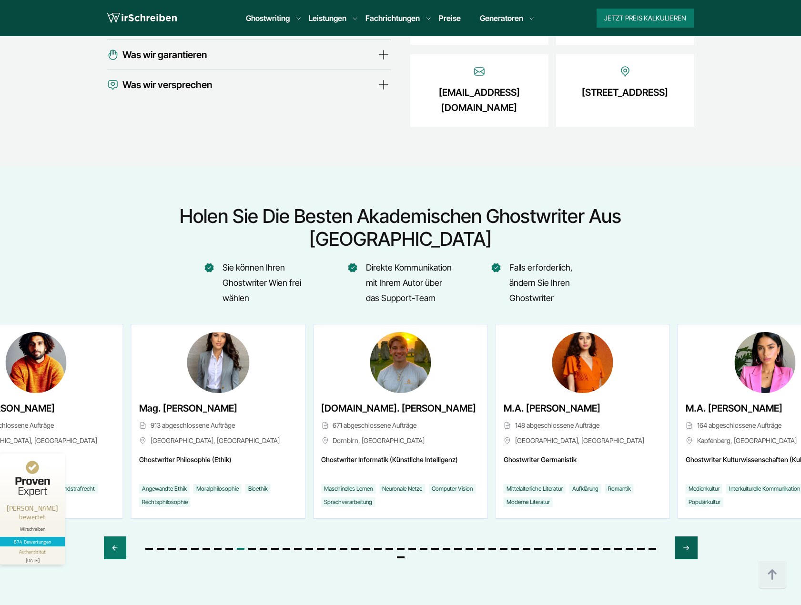
click at [686, 546] on icon "Next slide" at bounding box center [685, 548] width 5 height 4
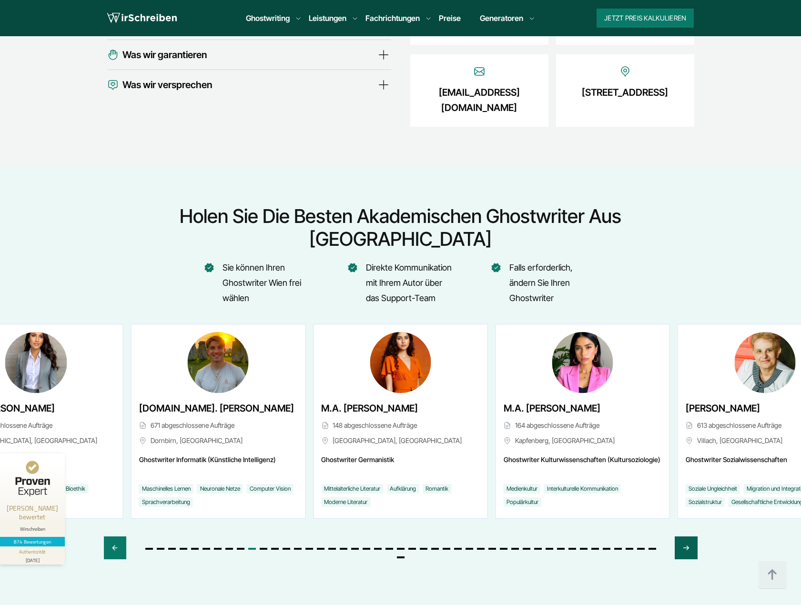
click at [686, 546] on icon "Next slide" at bounding box center [685, 548] width 5 height 4
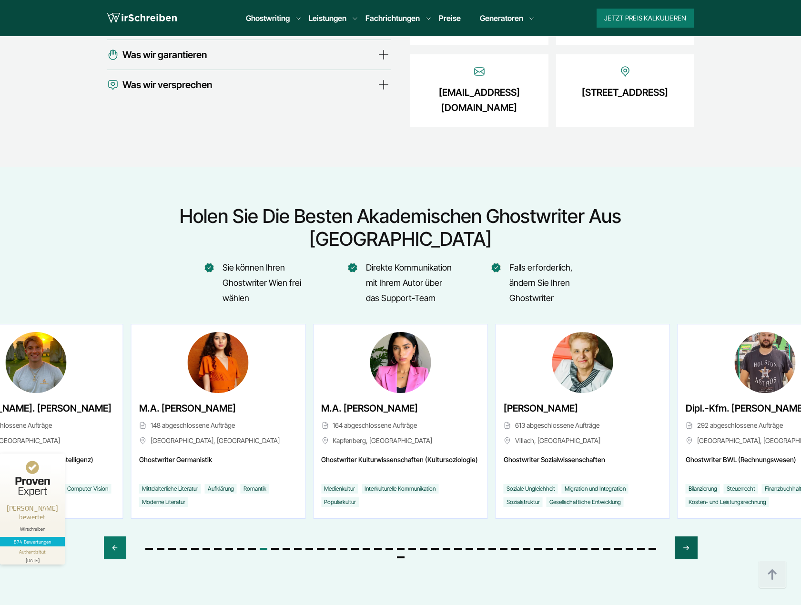
click at [686, 546] on icon "Next slide" at bounding box center [685, 548] width 5 height 4
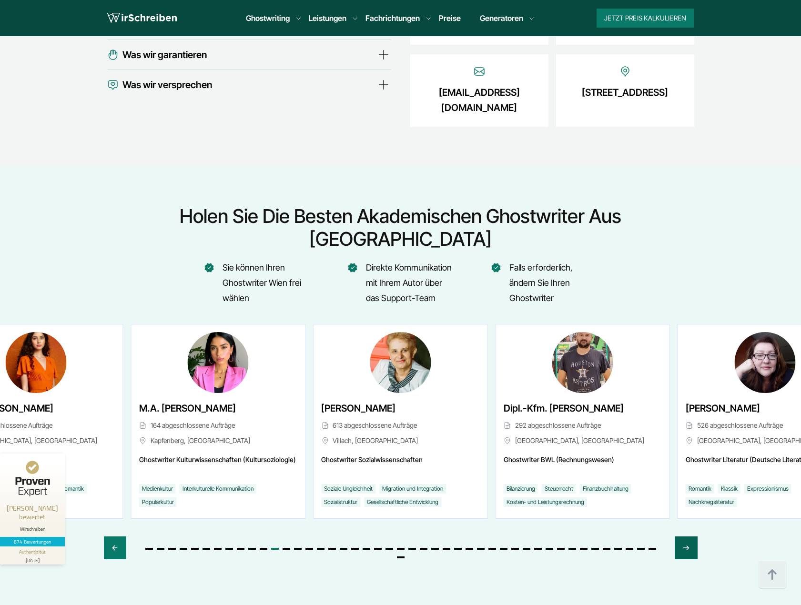
click at [686, 546] on icon "Next slide" at bounding box center [685, 548] width 5 height 4
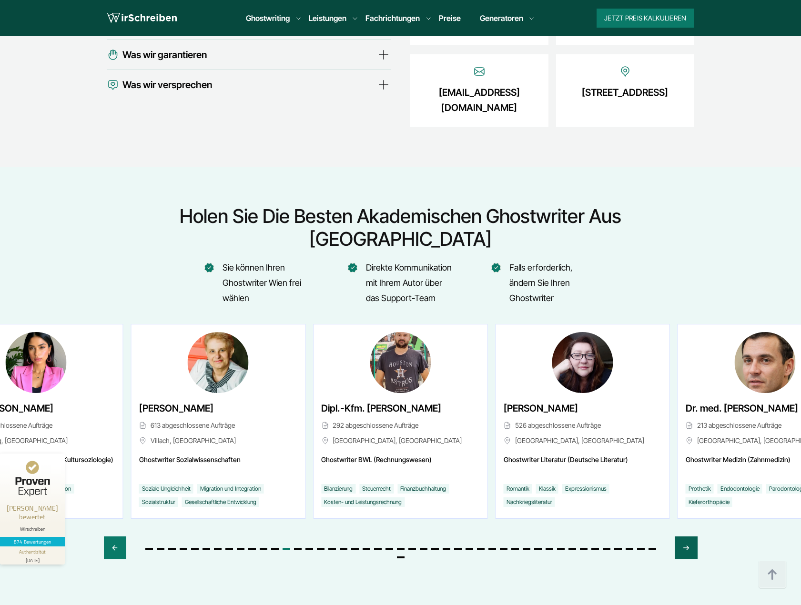
click at [686, 546] on icon "Next slide" at bounding box center [685, 548] width 5 height 4
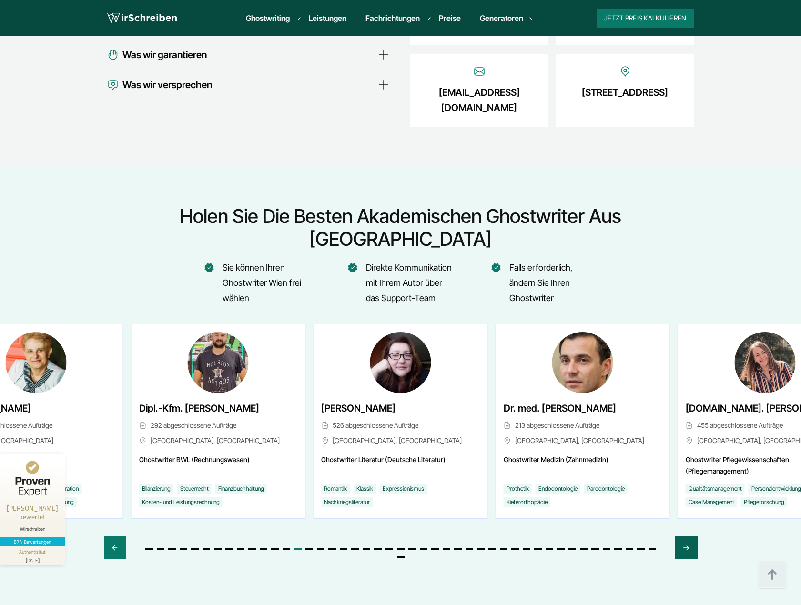
click at [686, 546] on icon "Next slide" at bounding box center [685, 548] width 5 height 4
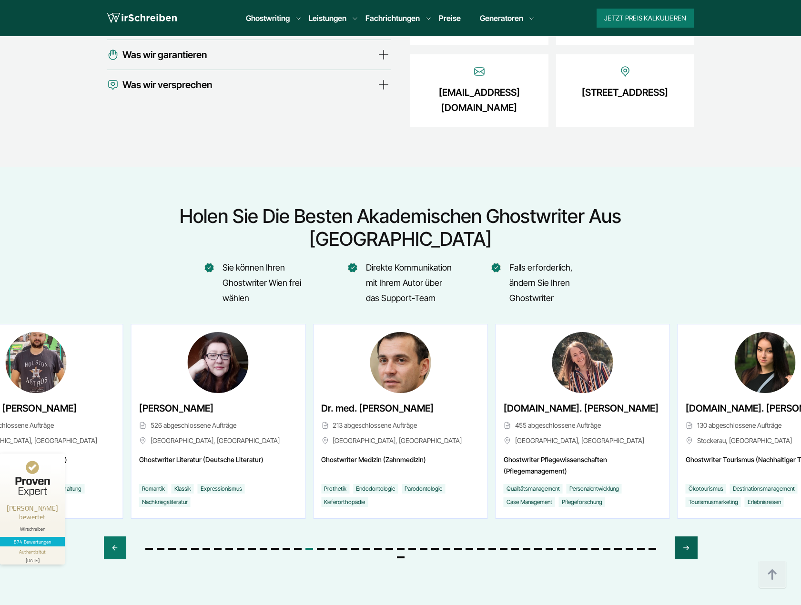
click at [686, 546] on icon "Next slide" at bounding box center [685, 548] width 5 height 4
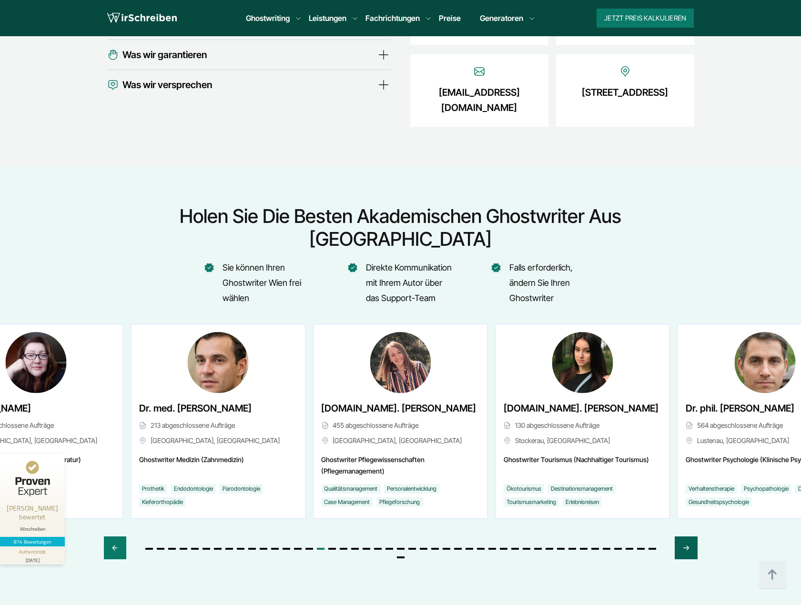
click at [686, 546] on icon "Next slide" at bounding box center [685, 548] width 5 height 4
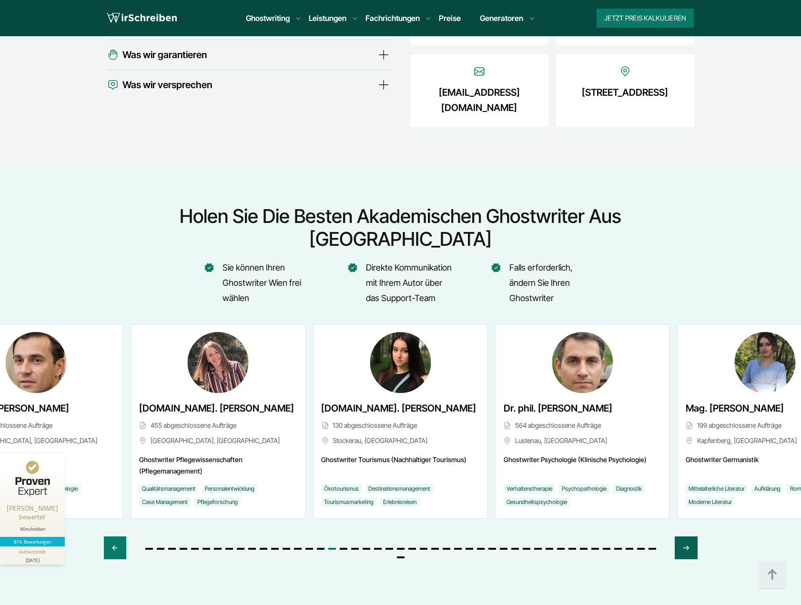
click at [686, 546] on icon "Next slide" at bounding box center [685, 548] width 5 height 4
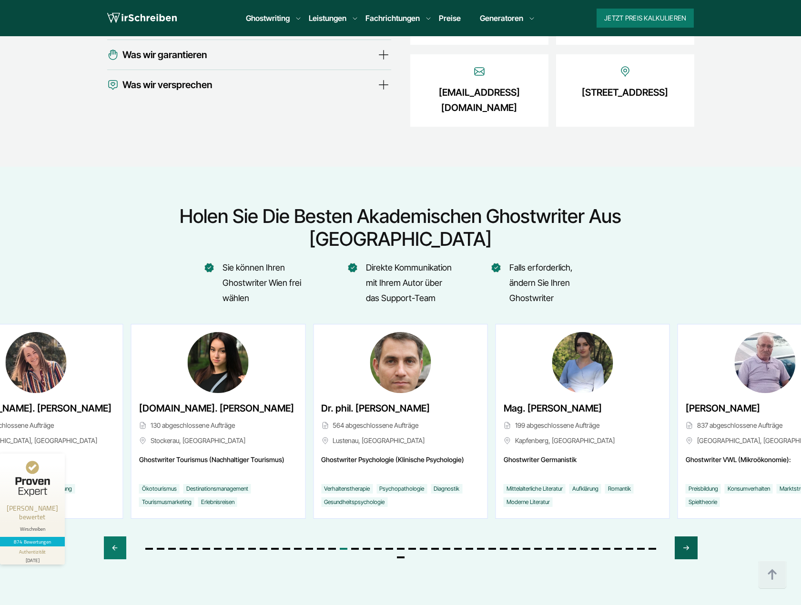
click at [686, 546] on icon "Next slide" at bounding box center [685, 548] width 5 height 4
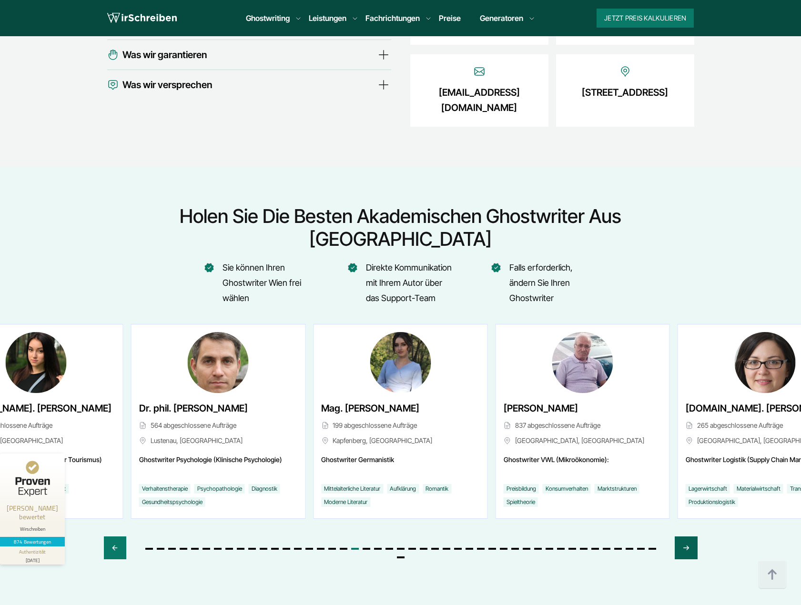
click at [686, 546] on icon "Next slide" at bounding box center [685, 548] width 5 height 4
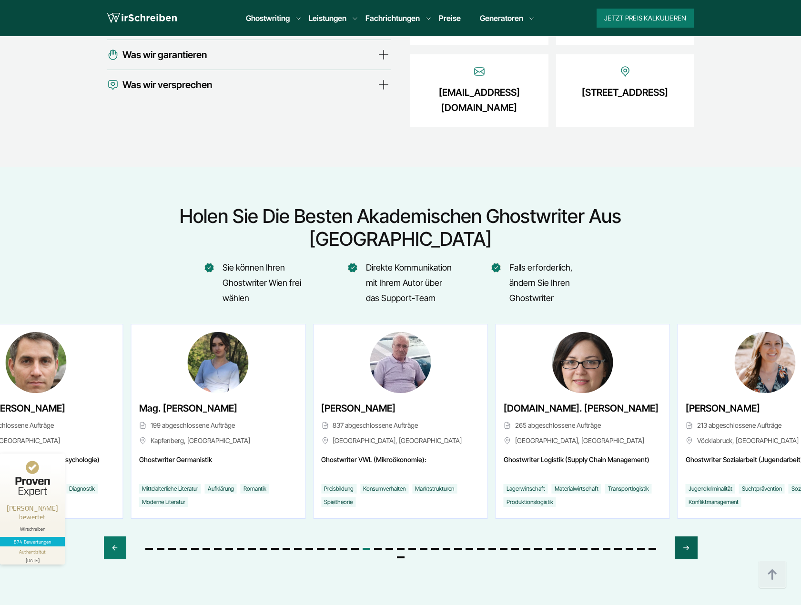
click at [686, 546] on icon "Next slide" at bounding box center [685, 548] width 5 height 4
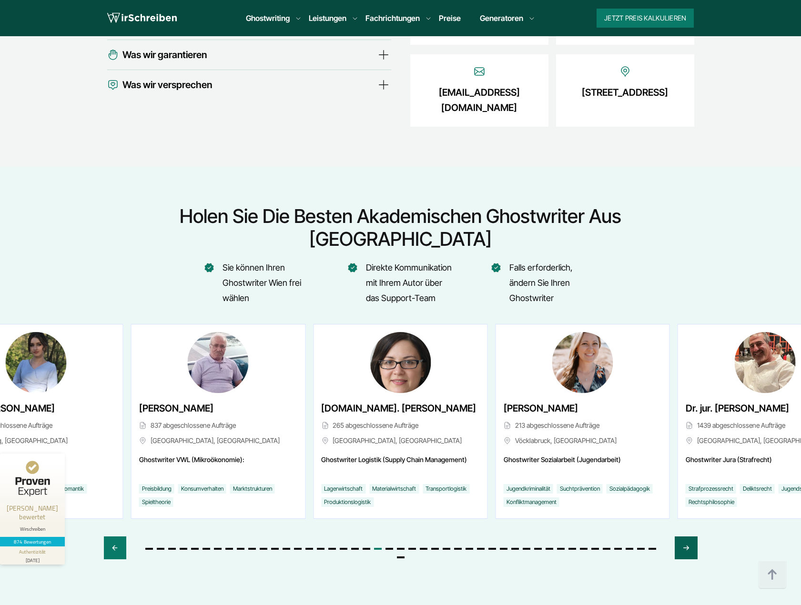
click at [686, 546] on icon "Next slide" at bounding box center [685, 548] width 5 height 4
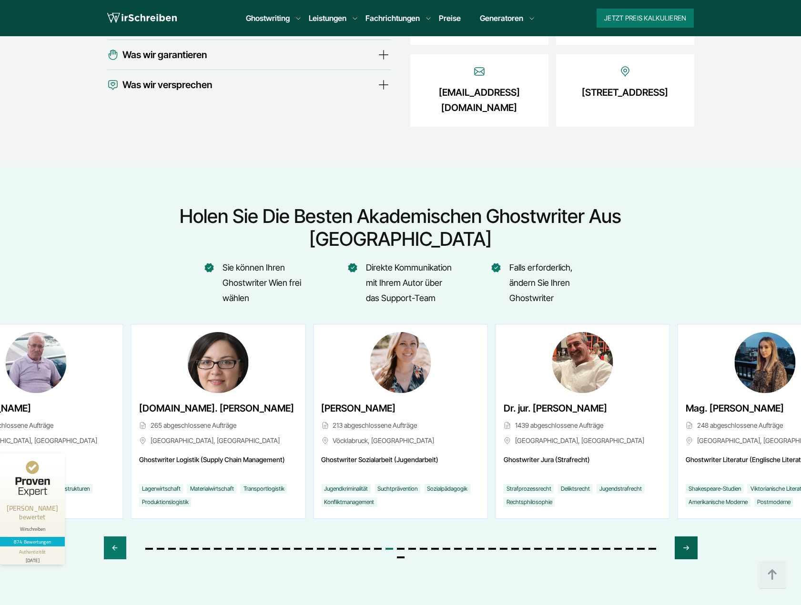
click at [686, 546] on icon "Next slide" at bounding box center [685, 548] width 5 height 4
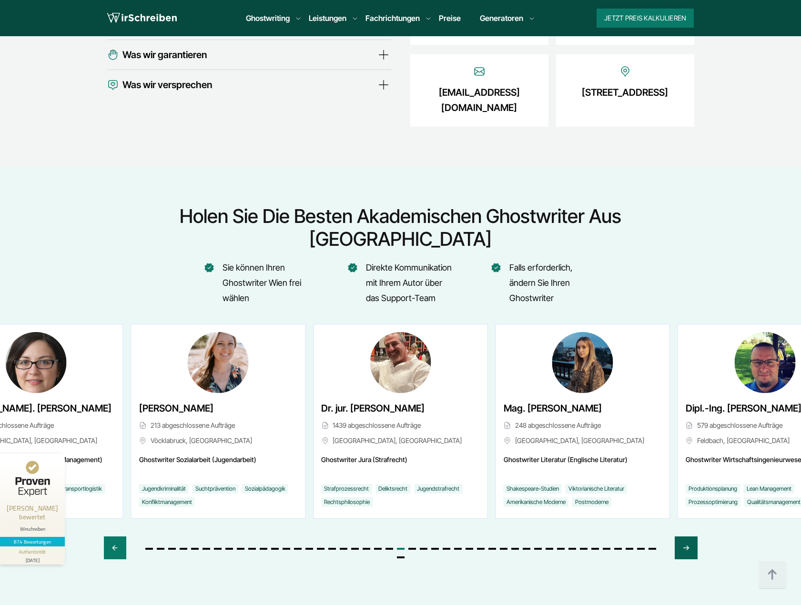
click at [686, 546] on icon "Next slide" at bounding box center [685, 548] width 5 height 4
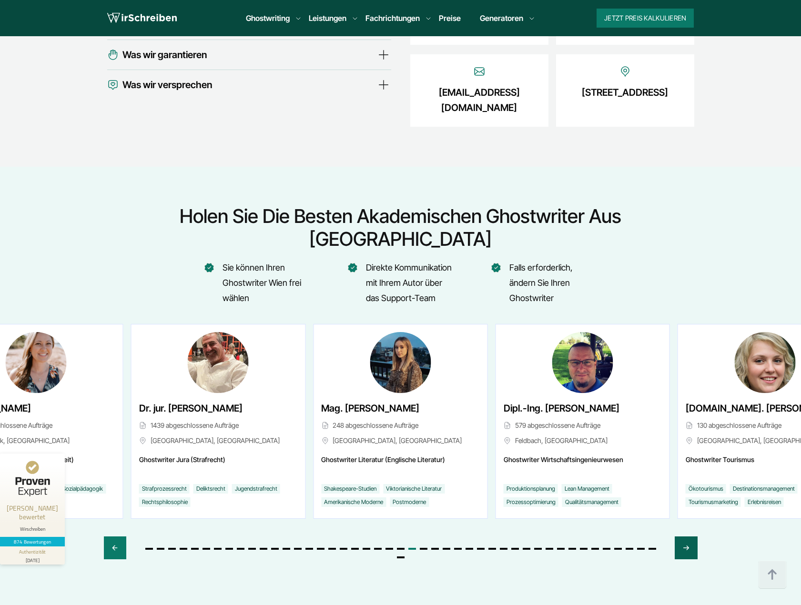
click at [686, 546] on icon "Next slide" at bounding box center [685, 548] width 5 height 4
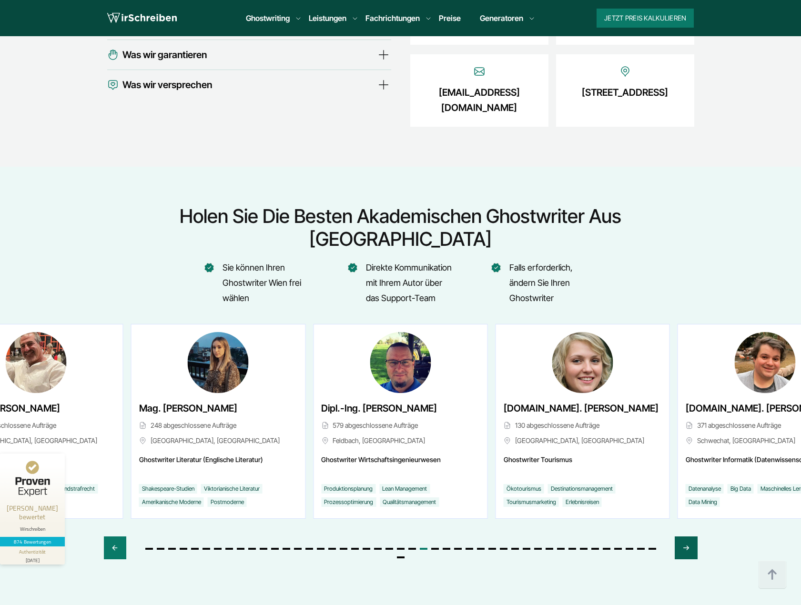
click at [686, 546] on icon "Next slide" at bounding box center [685, 548] width 5 height 4
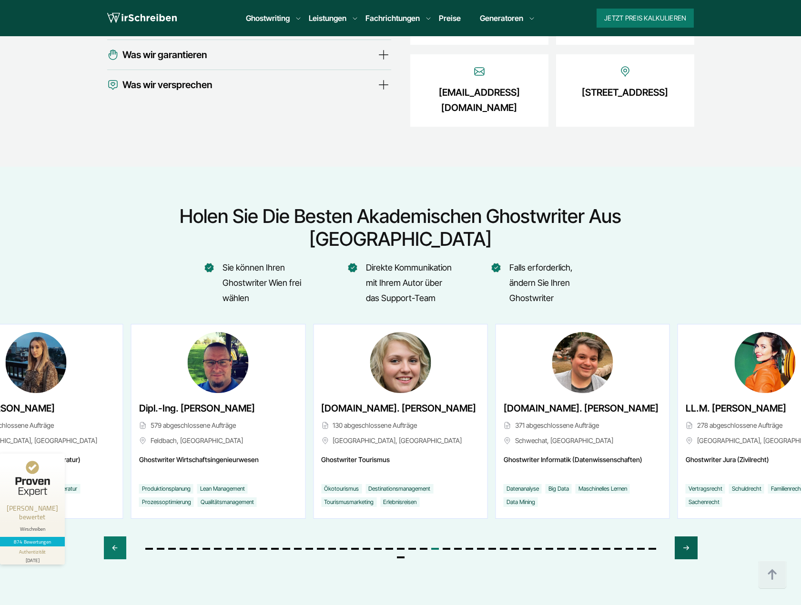
click at [686, 546] on icon "Next slide" at bounding box center [685, 548] width 5 height 4
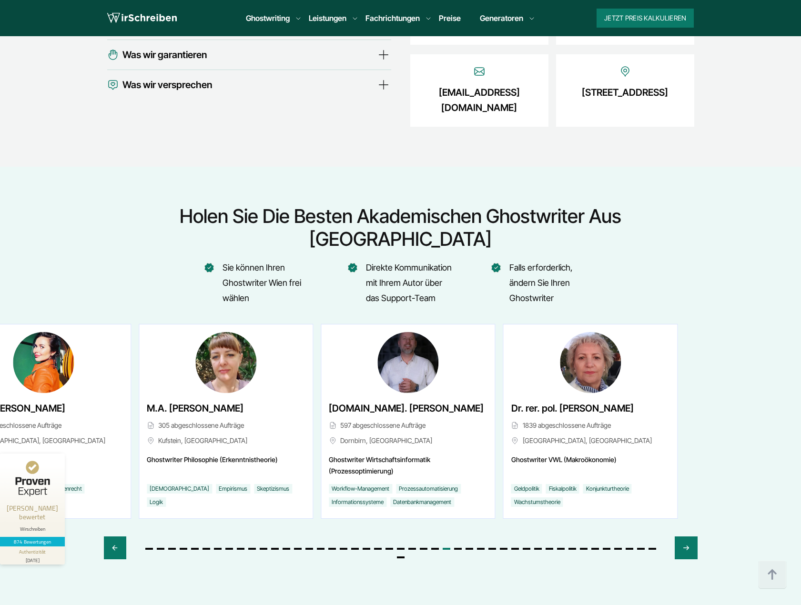
click at [117, 385] on div "LL.M. [PERSON_NAME] 278 abgeschlossene Aufträge [GEOGRAPHIC_DATA], [GEOGRAPHIC_…" at bounding box center [43, 421] width 173 height 194
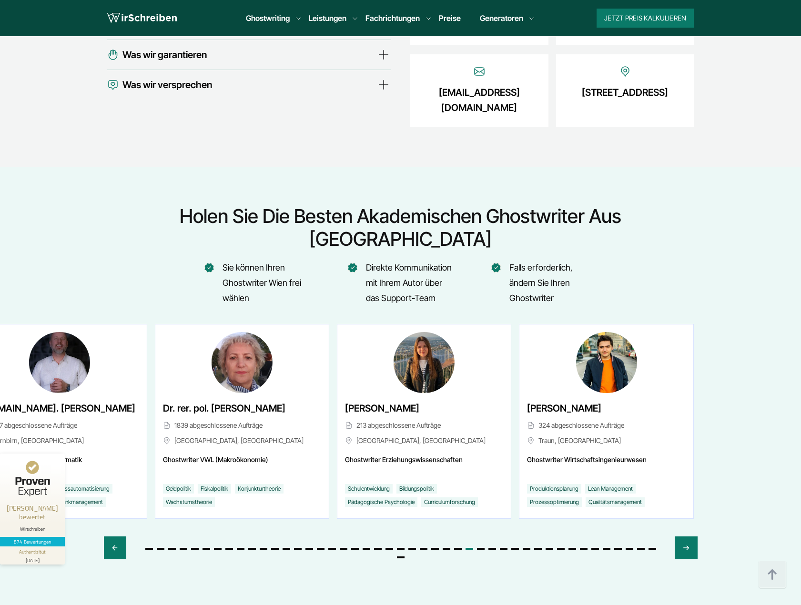
click at [157, 408] on div "Dr. rer. pol. [PERSON_NAME] 1839 abgeschlossene Aufträge [GEOGRAPHIC_DATA], [GE…" at bounding box center [241, 421] width 173 height 194
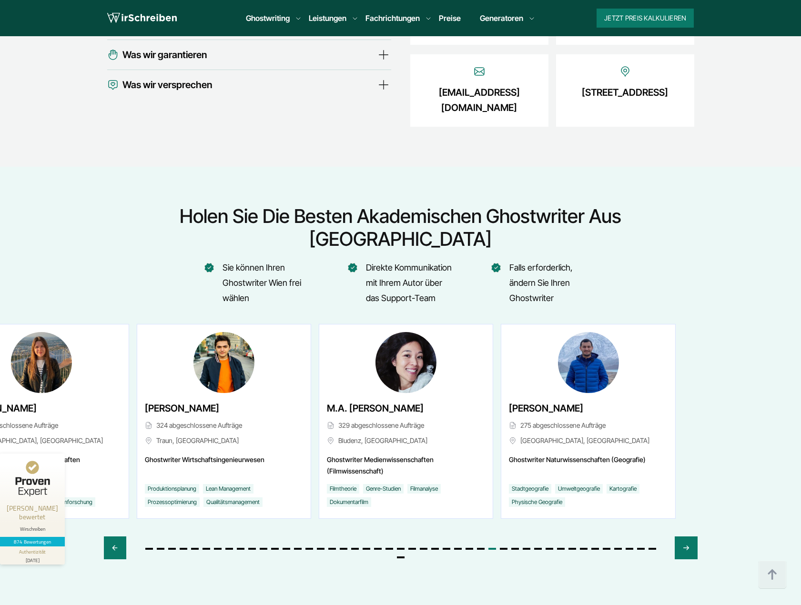
click at [168, 411] on div "[PERSON_NAME] 324 abgeschlossene Aufträge Traun, [GEOGRAPHIC_DATA]" at bounding box center [224, 426] width 158 height 50
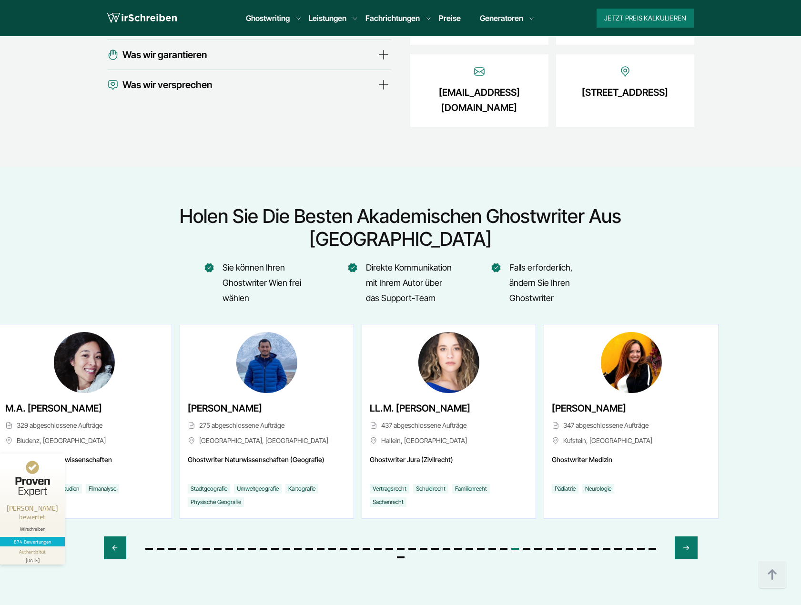
click at [82, 414] on div "M.A. [PERSON_NAME] 329 abgeschlossene Aufträge Bludenz, [GEOGRAPHIC_DATA]" at bounding box center [84, 421] width 173 height 194
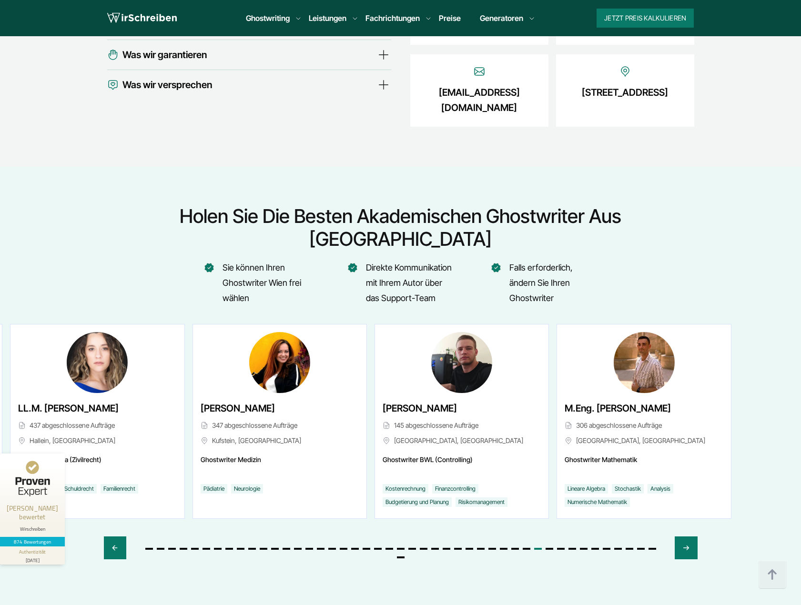
click at [210, 408] on div "[PERSON_NAME] 347 abgeschlossene Aufträge Kufstein, [GEOGRAPHIC_DATA]" at bounding box center [280, 426] width 158 height 50
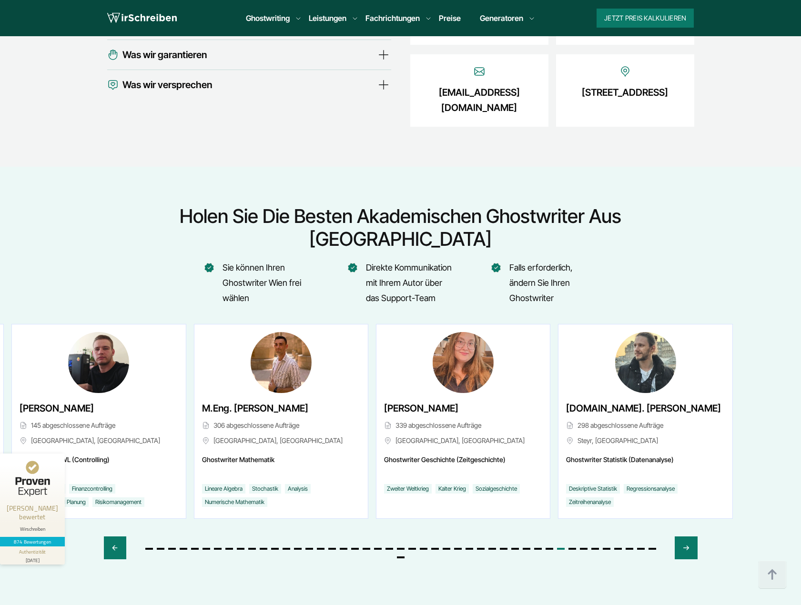
click at [250, 404] on div "M.Eng. [PERSON_NAME] 306 abgeschlossene Aufträge [GEOGRAPHIC_DATA], [GEOGRAPHIC…" at bounding box center [281, 426] width 158 height 50
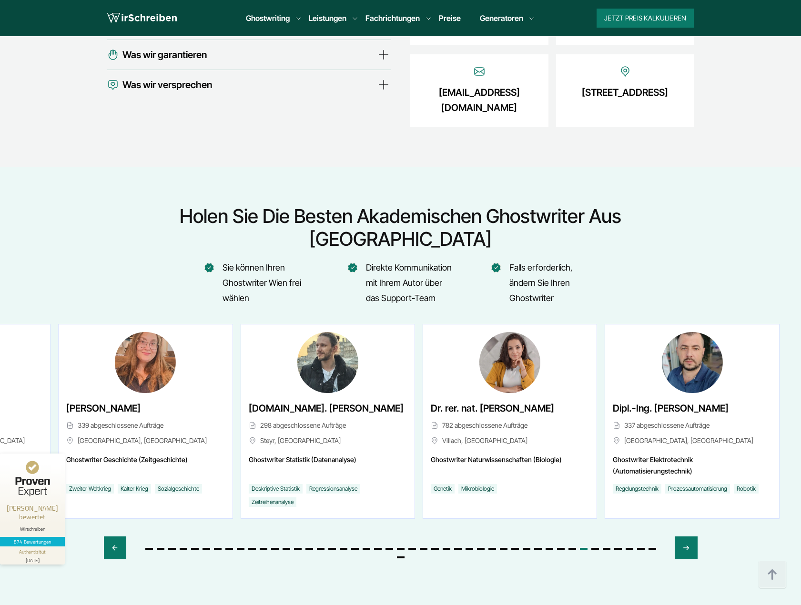
click at [320, 401] on div "[DOMAIN_NAME]. [PERSON_NAME] 298 abgeschlossene Aufträge Steyr, [GEOGRAPHIC_DAT…" at bounding box center [328, 426] width 158 height 50
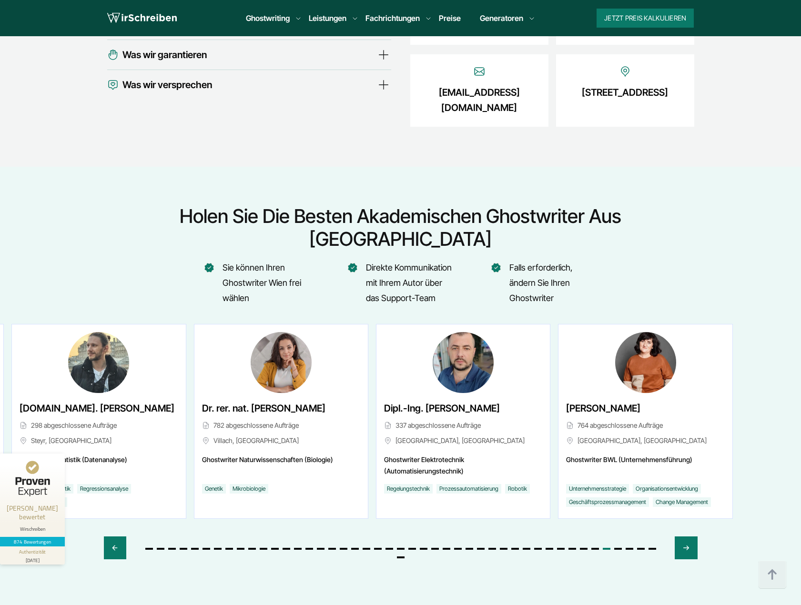
click at [247, 407] on div "Dr. rer. nat. [PERSON_NAME] 782 abgeschlossene Aufträge Villach, [GEOGRAPHIC_DA…" at bounding box center [281, 426] width 158 height 50
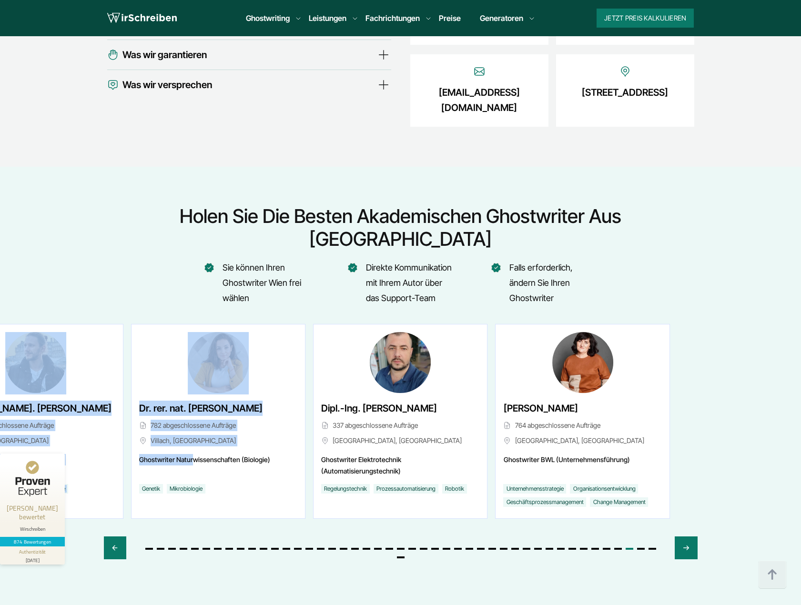
drag, startPoint x: 490, startPoint y: 377, endPoint x: 191, endPoint y: 413, distance: 301.7
click at [191, 413] on div "Altenpflege" at bounding box center [401, 450] width 594 height 252
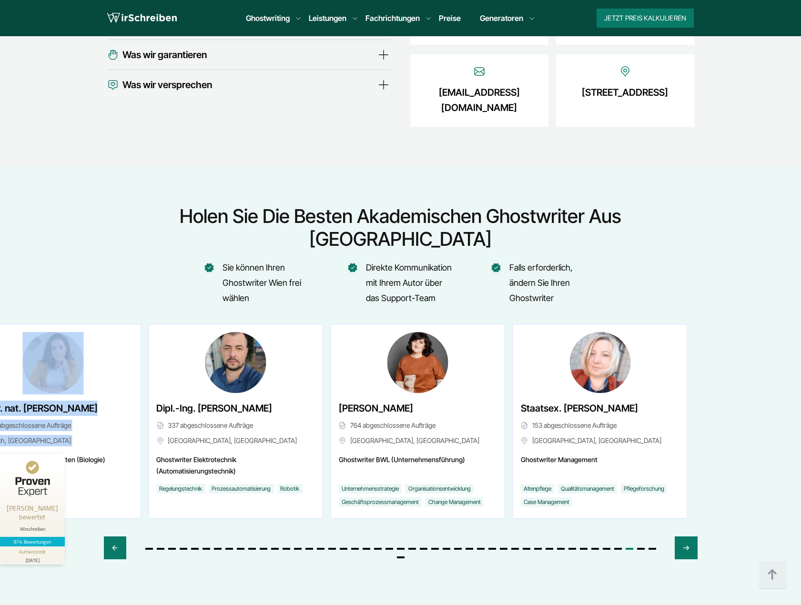
click at [298, 406] on div "Dipl.-Ing. [PERSON_NAME] 337 abgeschlossene Aufträge [GEOGRAPHIC_DATA], [GEOGRA…" at bounding box center [235, 421] width 173 height 194
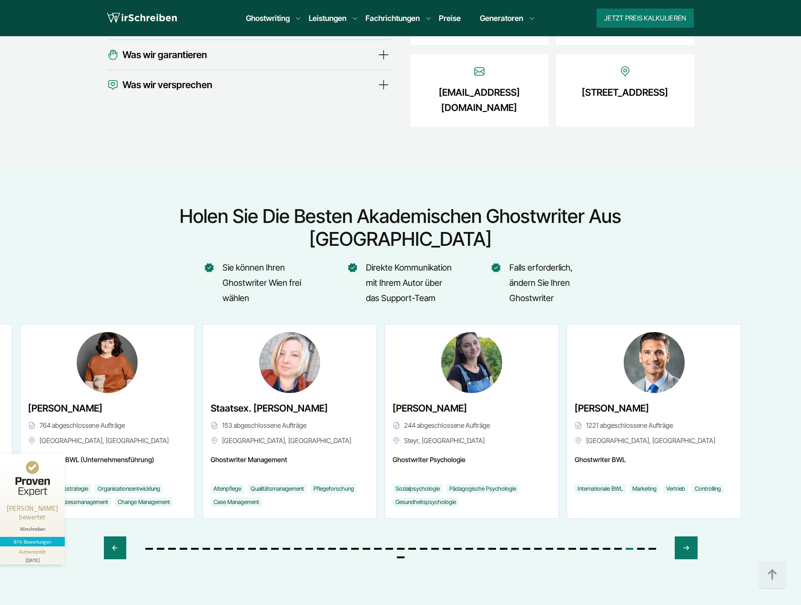
click at [250, 401] on div "Staatsex. [PERSON_NAME] 153 abgeschlossene Aufträge [GEOGRAPHIC_DATA], [GEOGRAP…" at bounding box center [290, 426] width 158 height 50
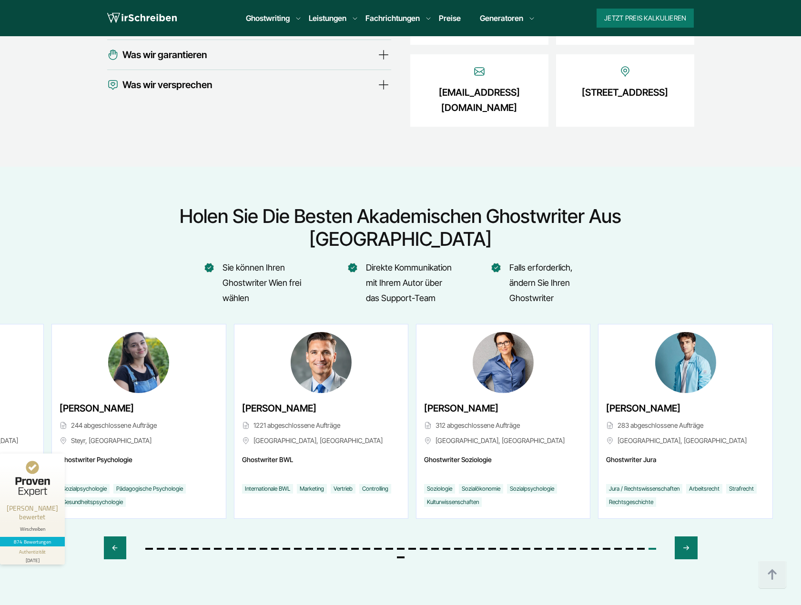
click at [242, 420] on span "1221 abgeschlossene Aufträge" at bounding box center [321, 425] width 158 height 11
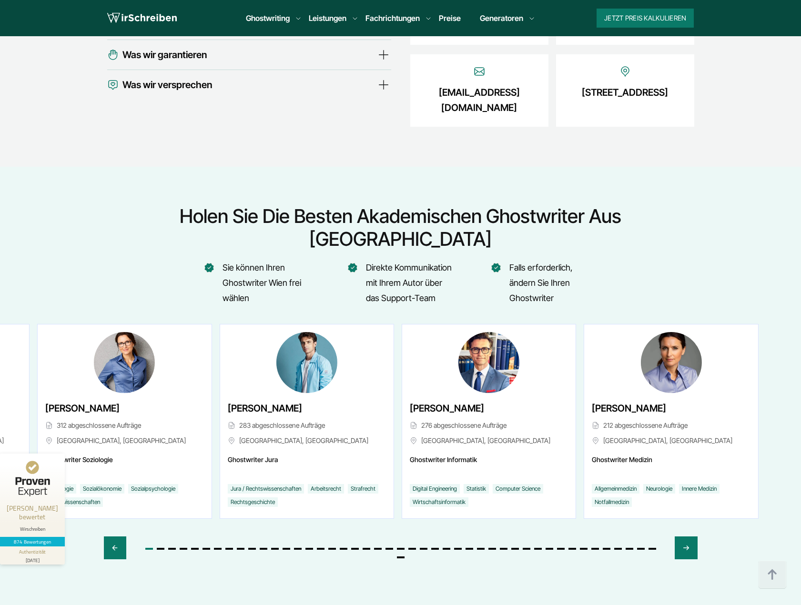
click at [228, 401] on div "[PERSON_NAME] 283 abgeschlossene Aufträge [GEOGRAPHIC_DATA], [GEOGRAPHIC_DATA]" at bounding box center [307, 426] width 158 height 50
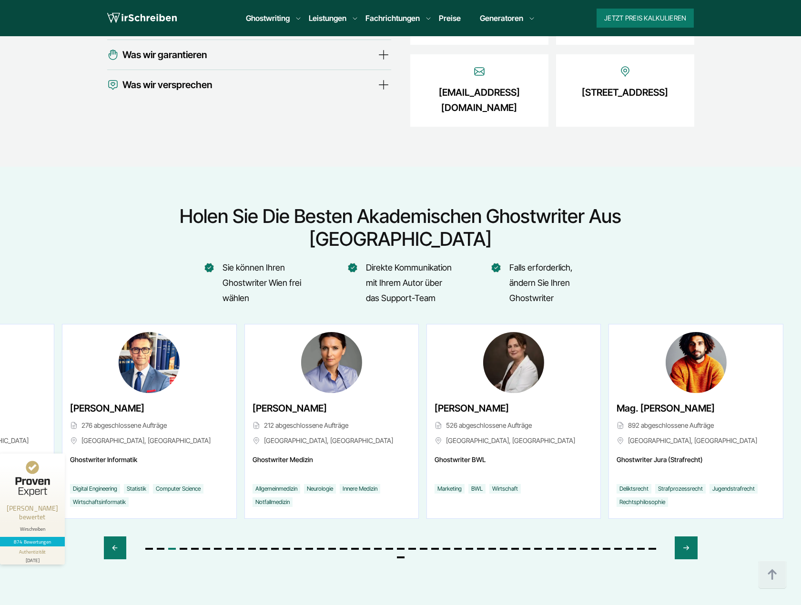
click at [245, 418] on div "[PERSON_NAME] 212 abgeschlossene Aufträge [GEOGRAPHIC_DATA], [GEOGRAPHIC_DATA]" at bounding box center [331, 421] width 173 height 194
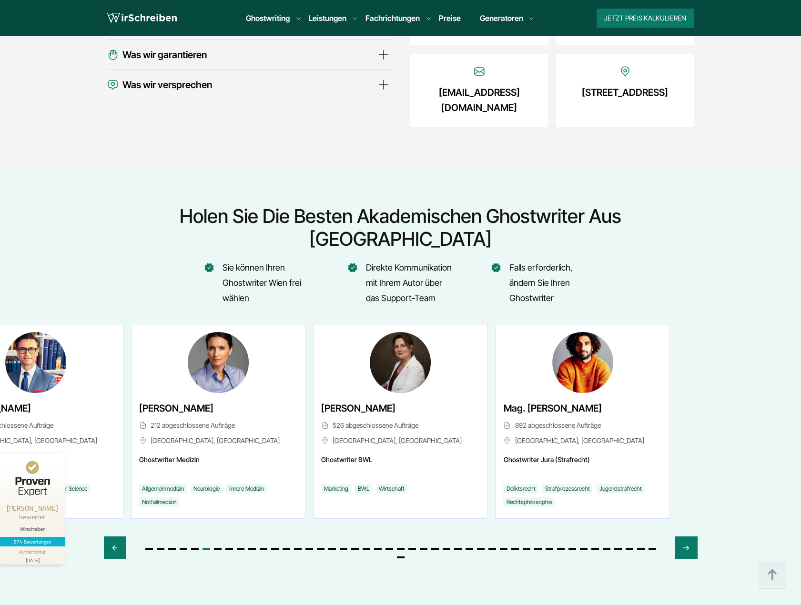
click at [313, 416] on div "[PERSON_NAME] 526 abgeschlossene Aufträge [GEOGRAPHIC_DATA], [GEOGRAPHIC_DATA]" at bounding box center [399, 421] width 173 height 194
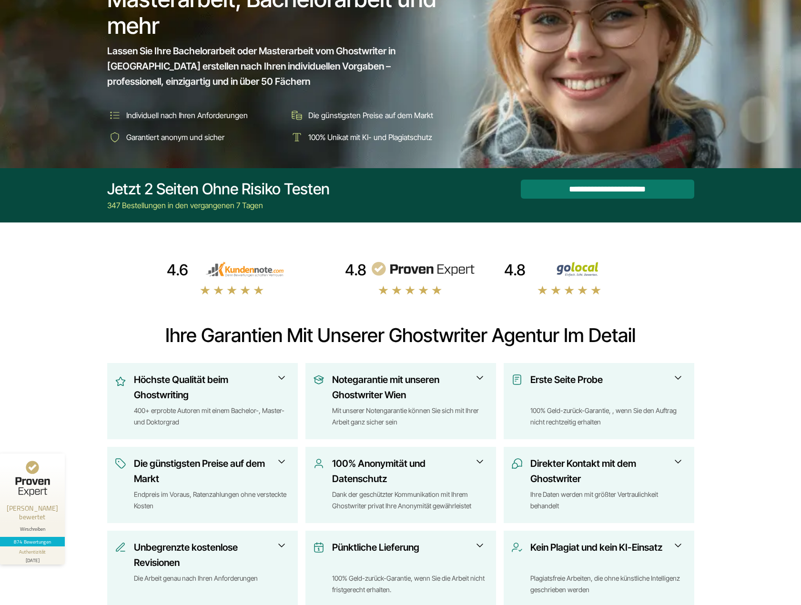
scroll to position [0, 0]
